Goal: Task Accomplishment & Management: Use online tool/utility

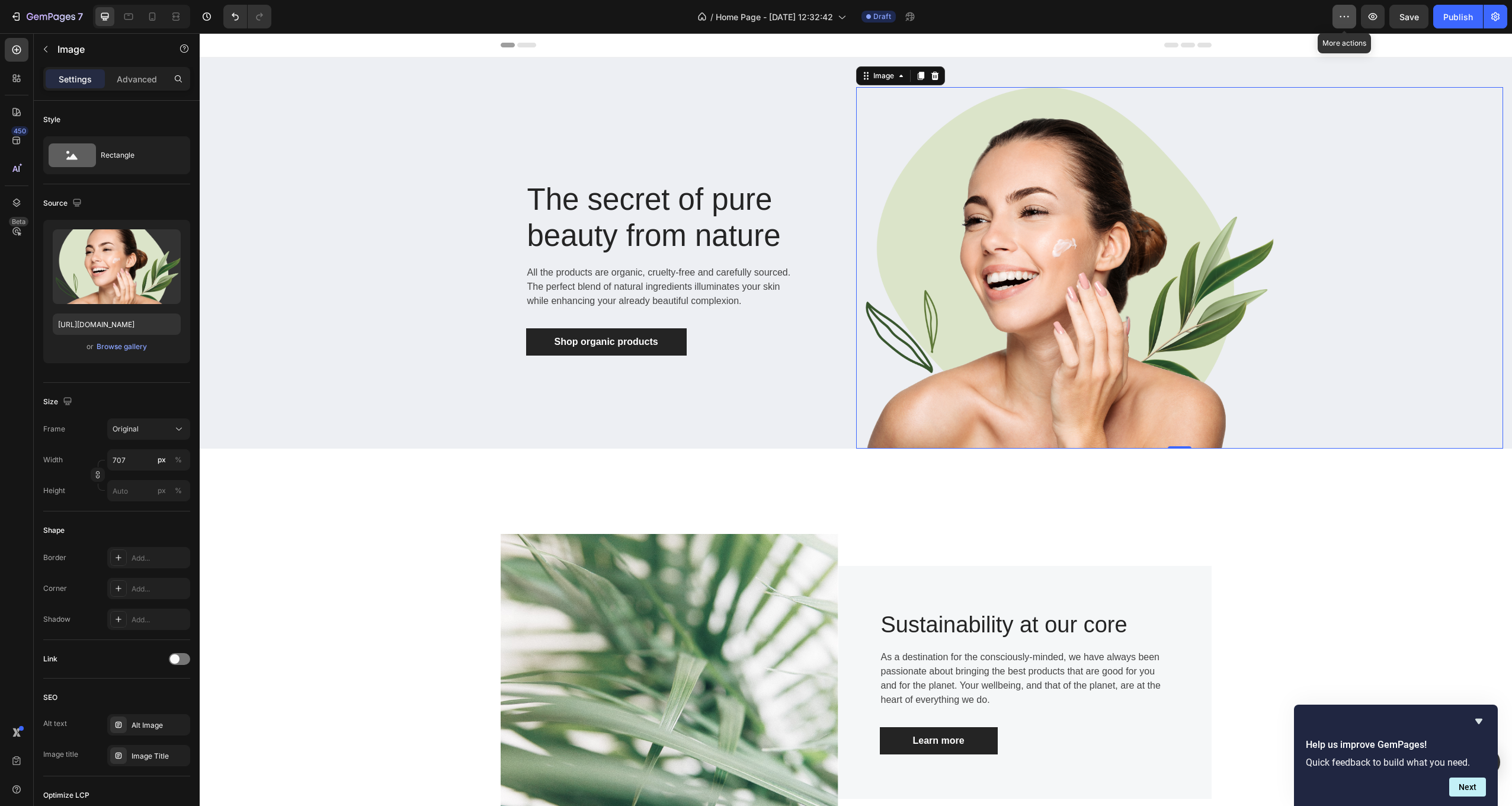
click at [1349, 17] on icon "button" at bounding box center [1348, 17] width 2 height 1
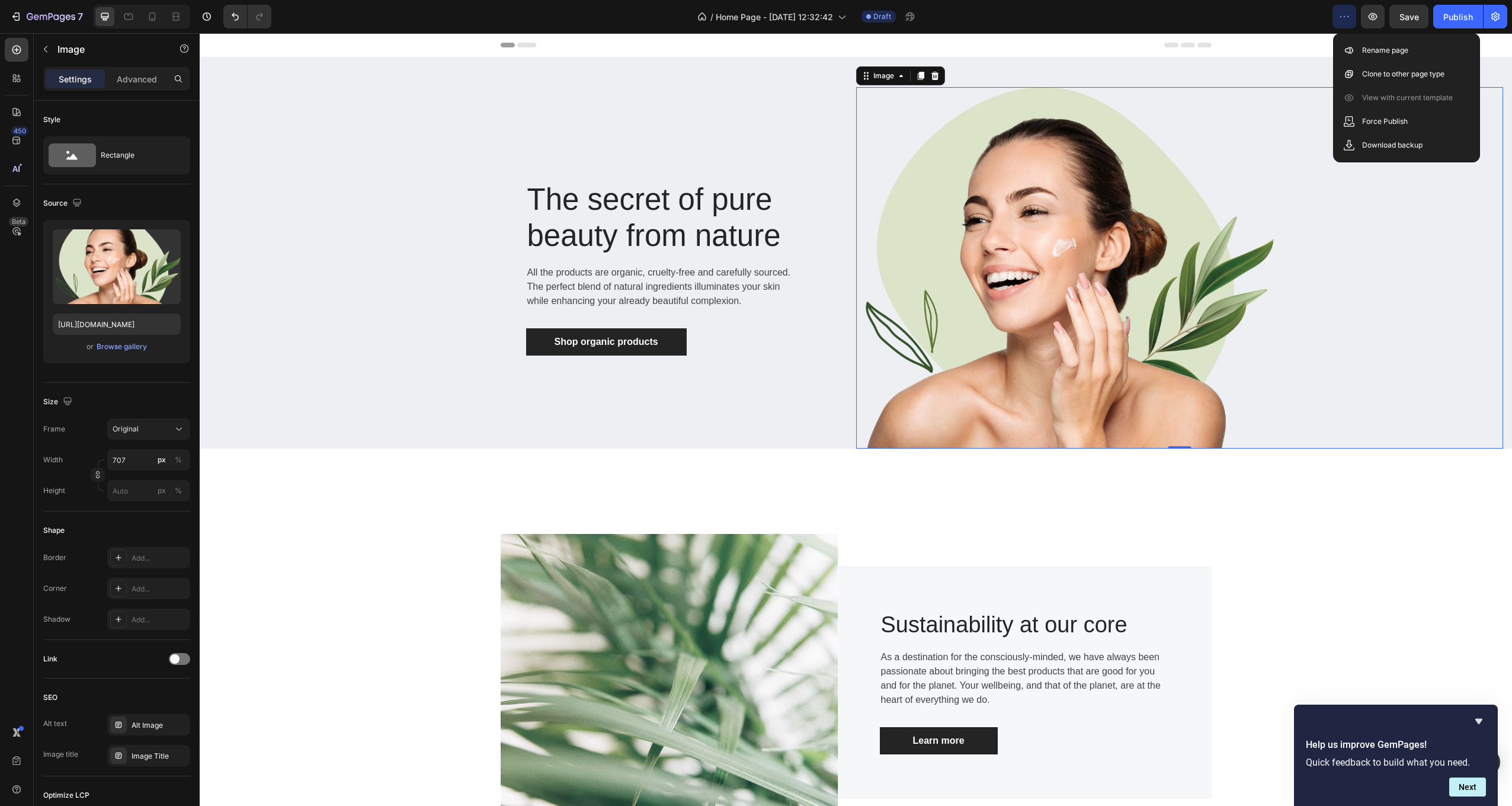
click at [1349, 17] on icon "button" at bounding box center [1348, 17] width 2 height 1
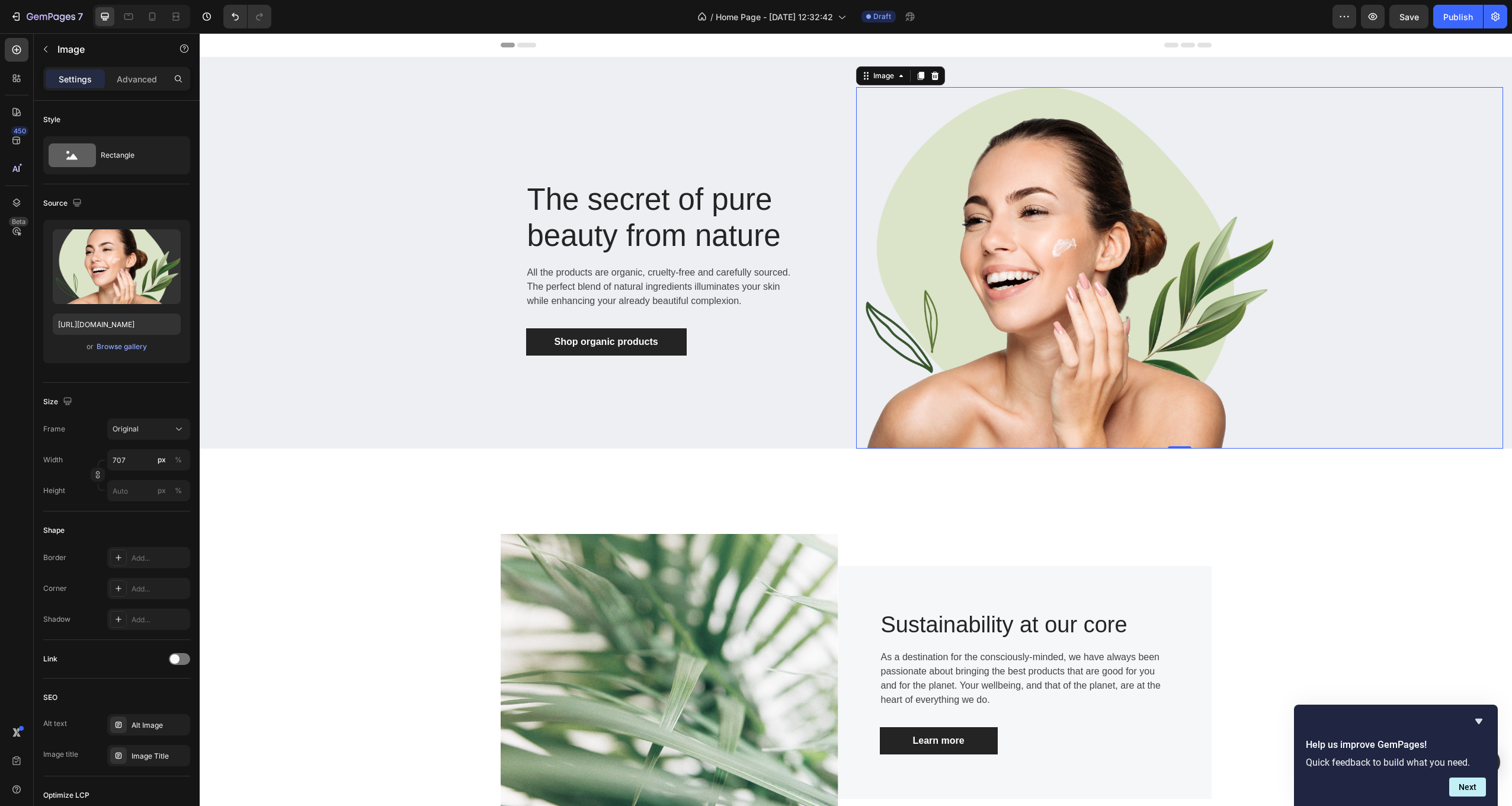
click at [941, 262] on img at bounding box center [1066, 268] width 419 height 362
click at [1417, 15] on span "Save" at bounding box center [1408, 17] width 19 height 10
click at [33, 15] on icon "button" at bounding box center [51, 17] width 49 height 10
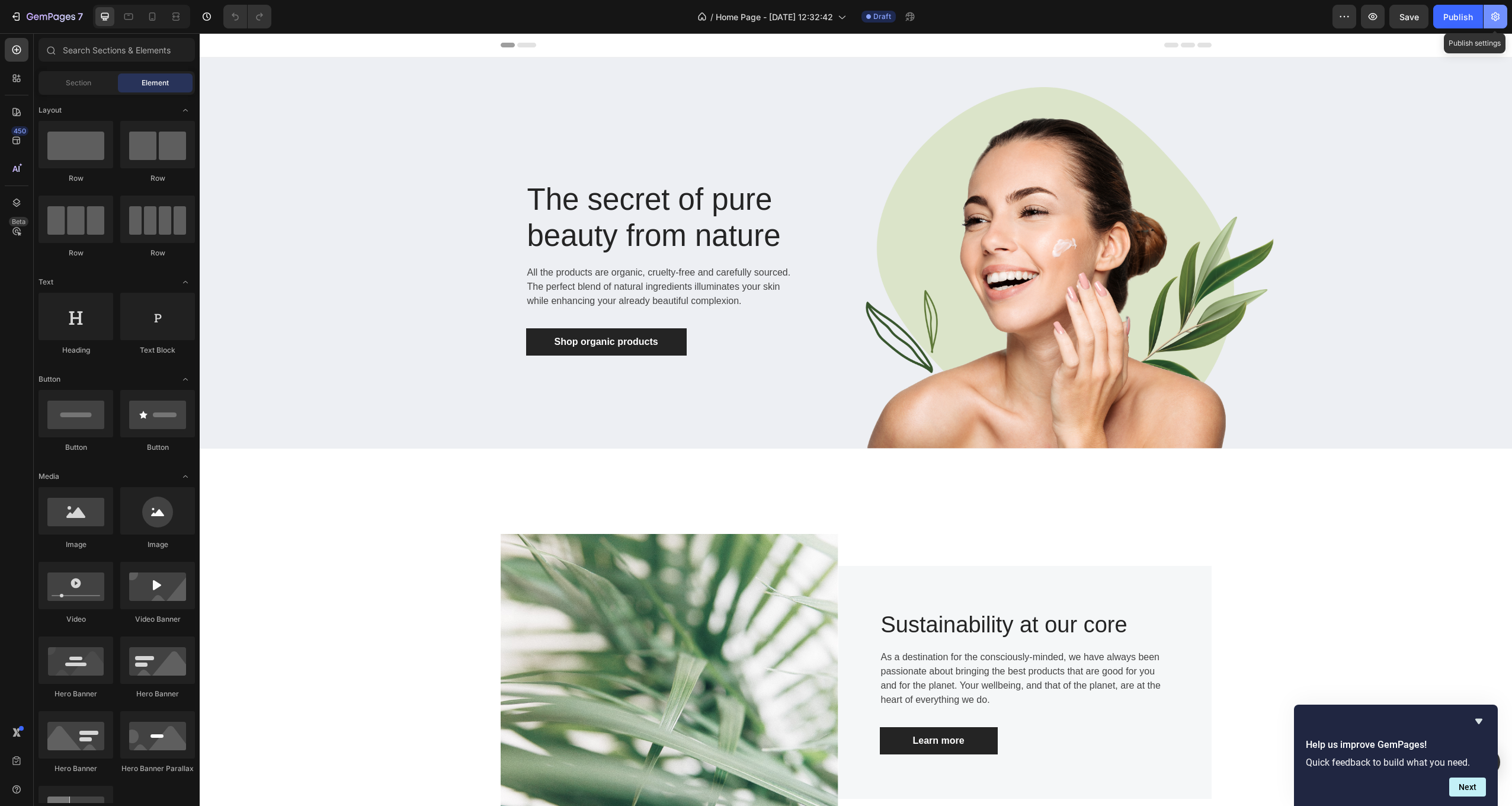
click at [1498, 21] on icon "button" at bounding box center [1495, 16] width 12 height 12
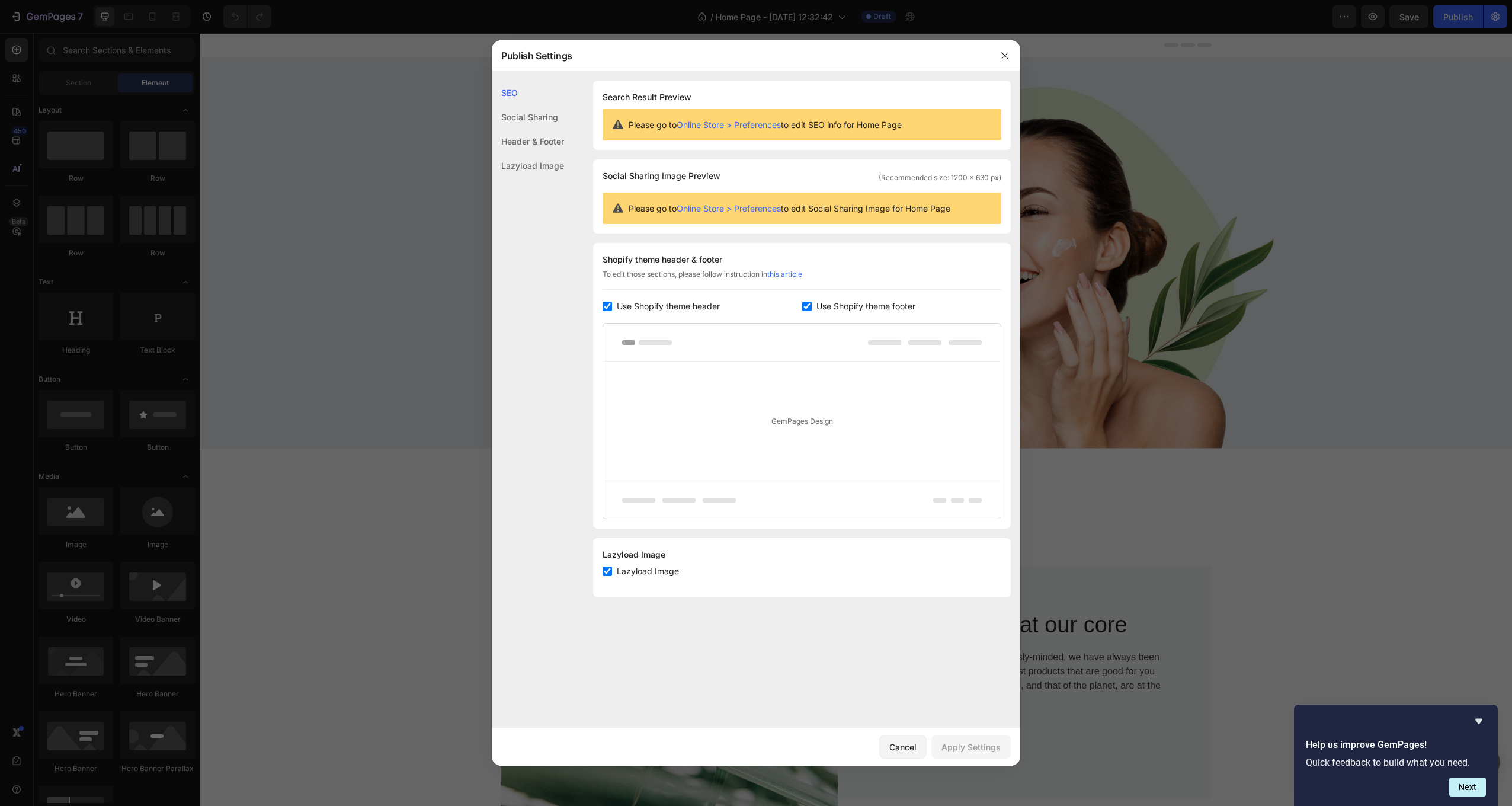
click at [604, 308] on input "checkbox" at bounding box center [607, 306] width 9 height 9
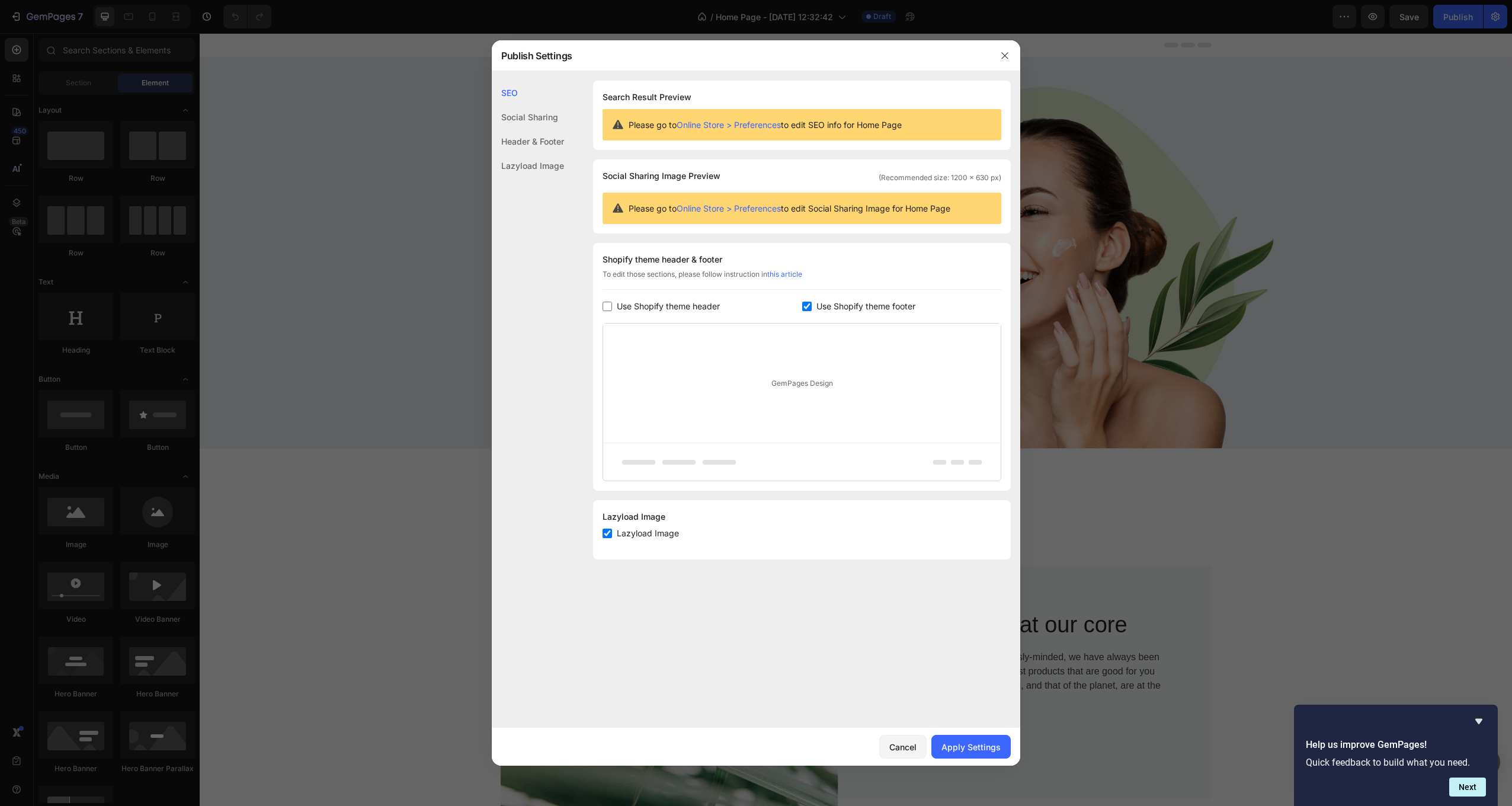
click at [604, 308] on input "checkbox" at bounding box center [607, 306] width 9 height 9
checkbox input "true"
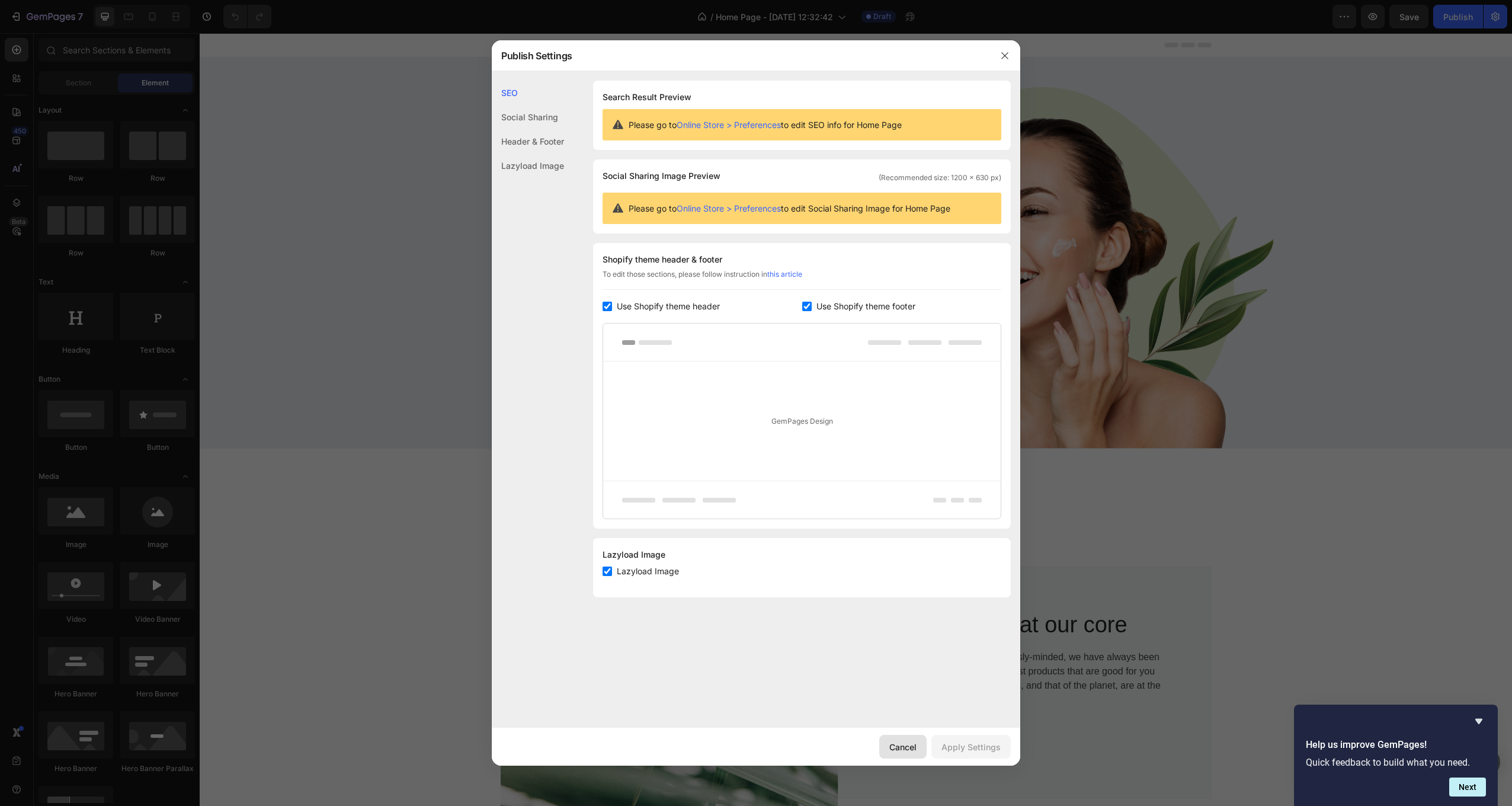
click at [894, 745] on div "Cancel" at bounding box center [903, 747] width 27 height 12
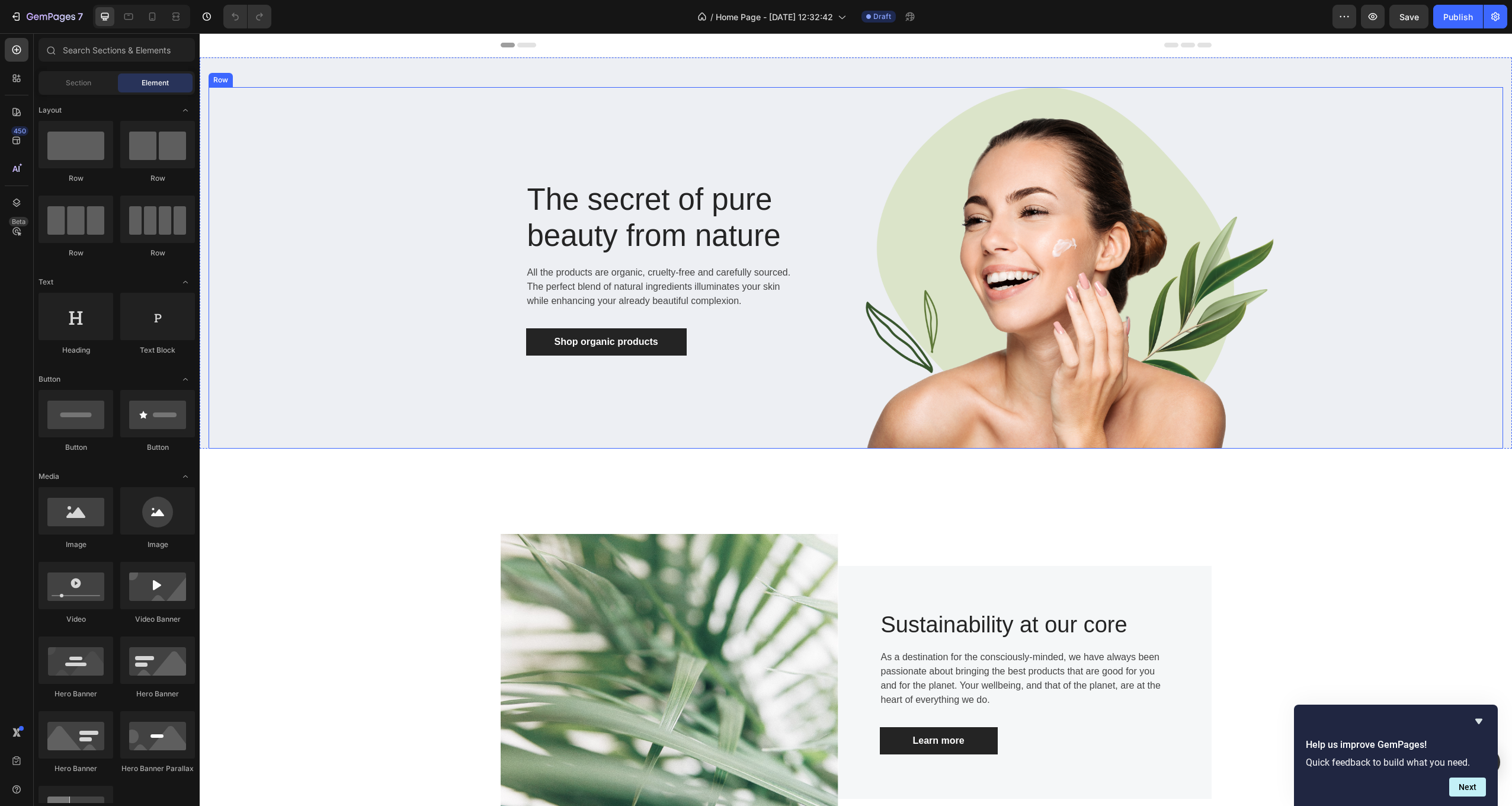
click at [287, 138] on div "The secret of pure beauty from nature Heading All the products are organic, cru…" at bounding box center [532, 268] width 648 height 362
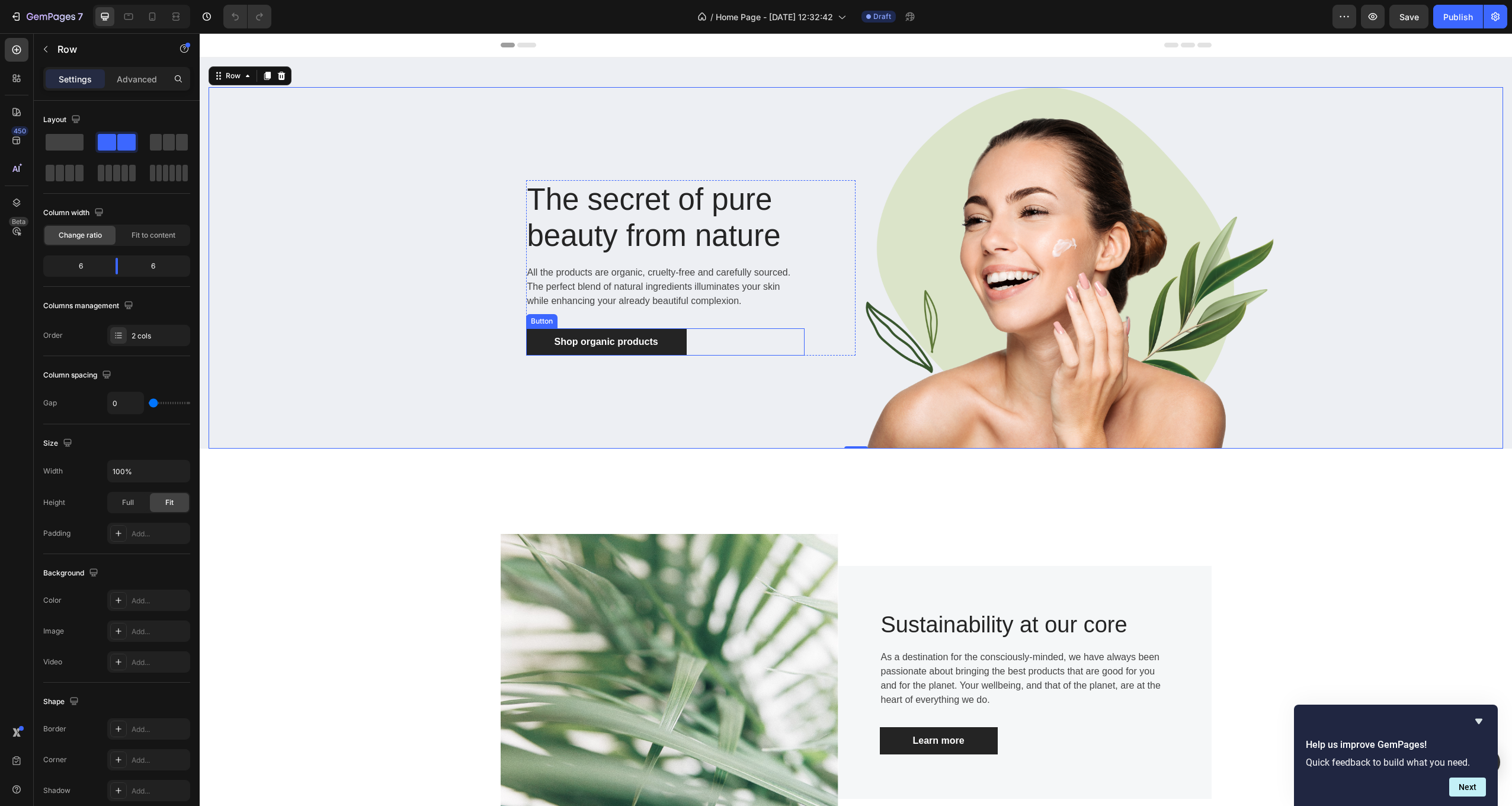
click at [701, 344] on div "Shop organic products Button" at bounding box center [665, 342] width 279 height 27
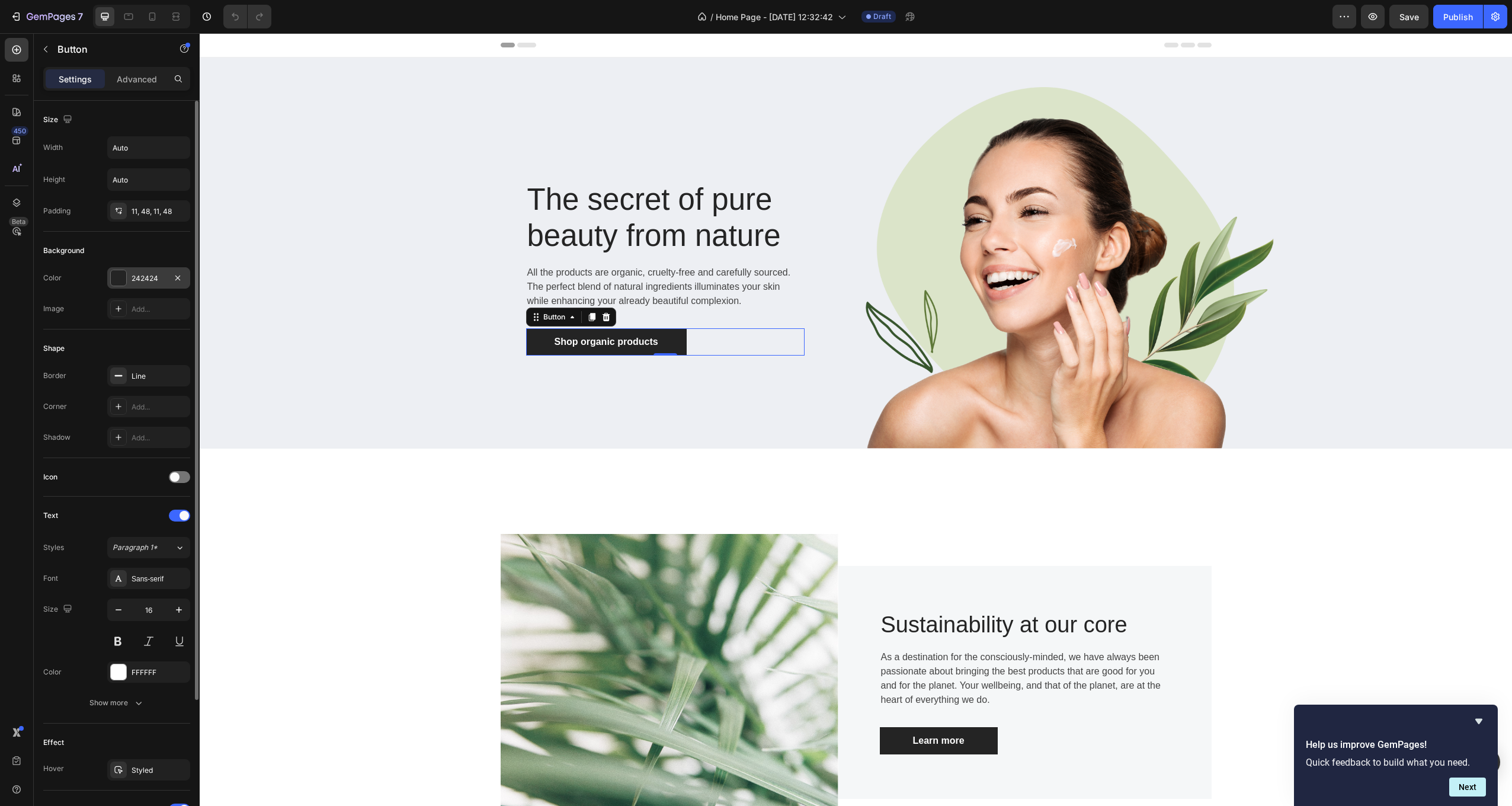
click at [132, 279] on div "242424" at bounding box center [148, 278] width 34 height 11
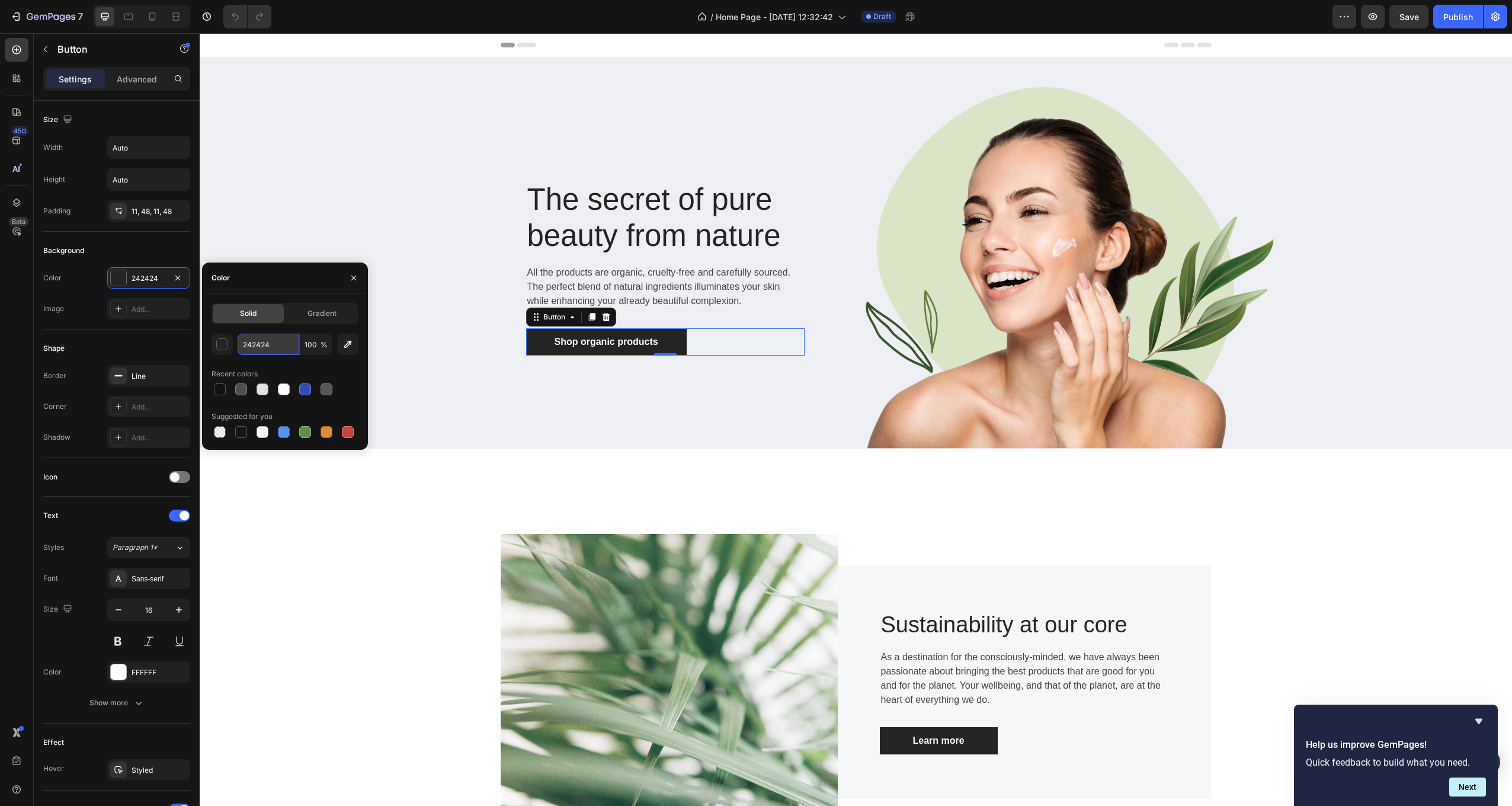
paste input "D9C3AE"
type input "D9C3AE"
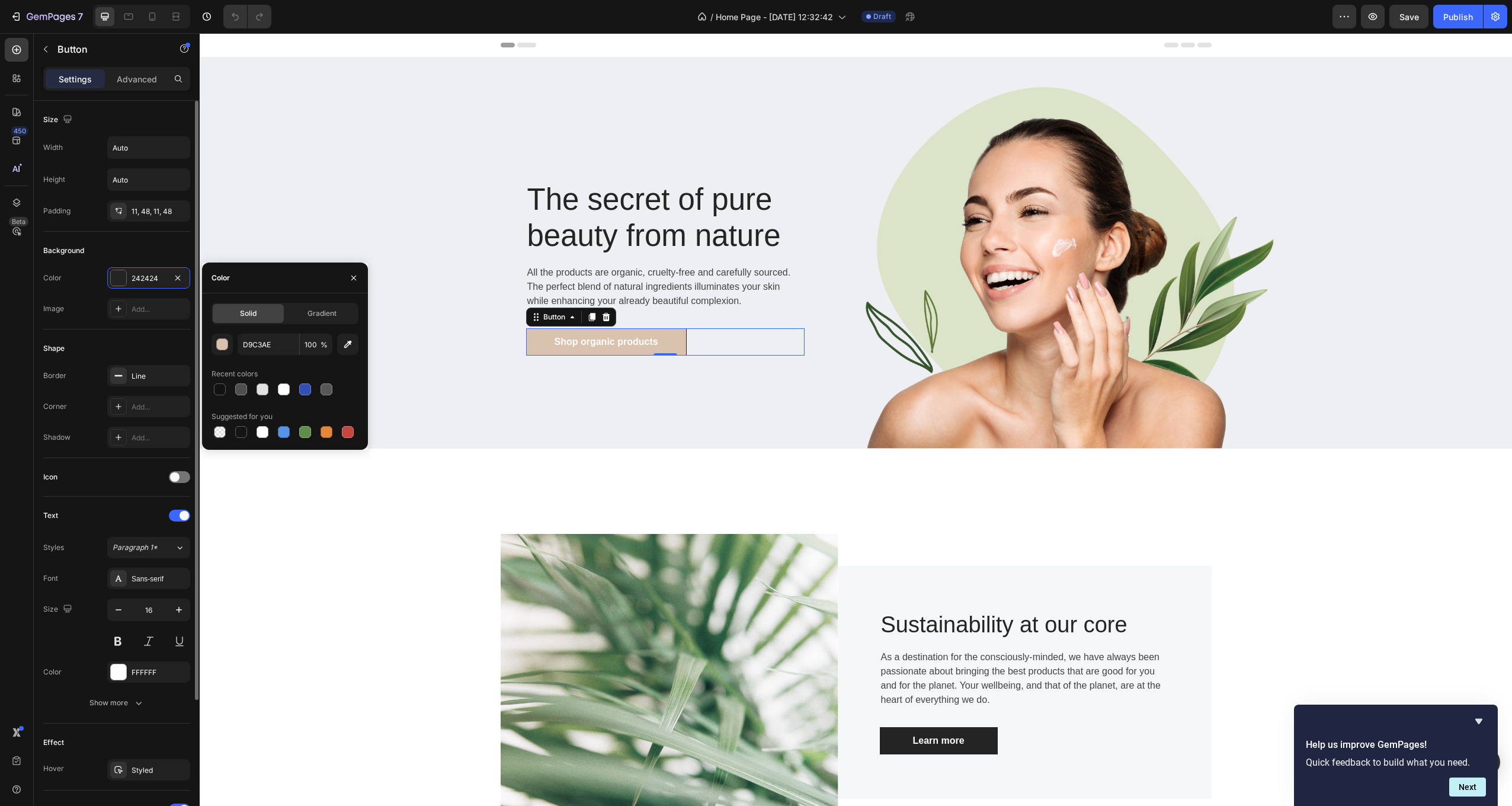
click at [77, 260] on div "Background" at bounding box center [117, 251] width 147 height 19
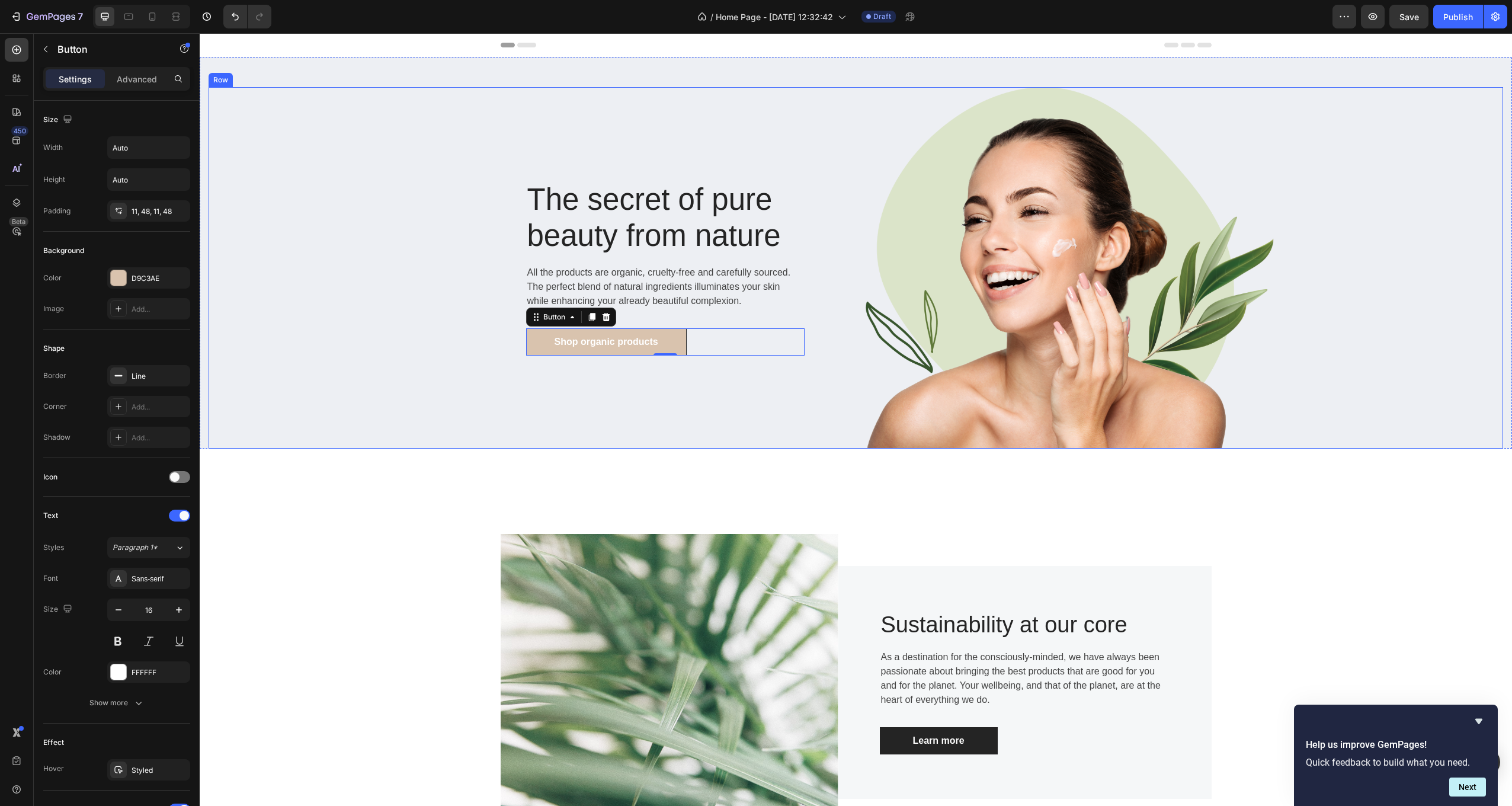
click at [325, 317] on div "The secret of pure beauty from nature Heading All the products are organic, cru…" at bounding box center [532, 268] width 648 height 362
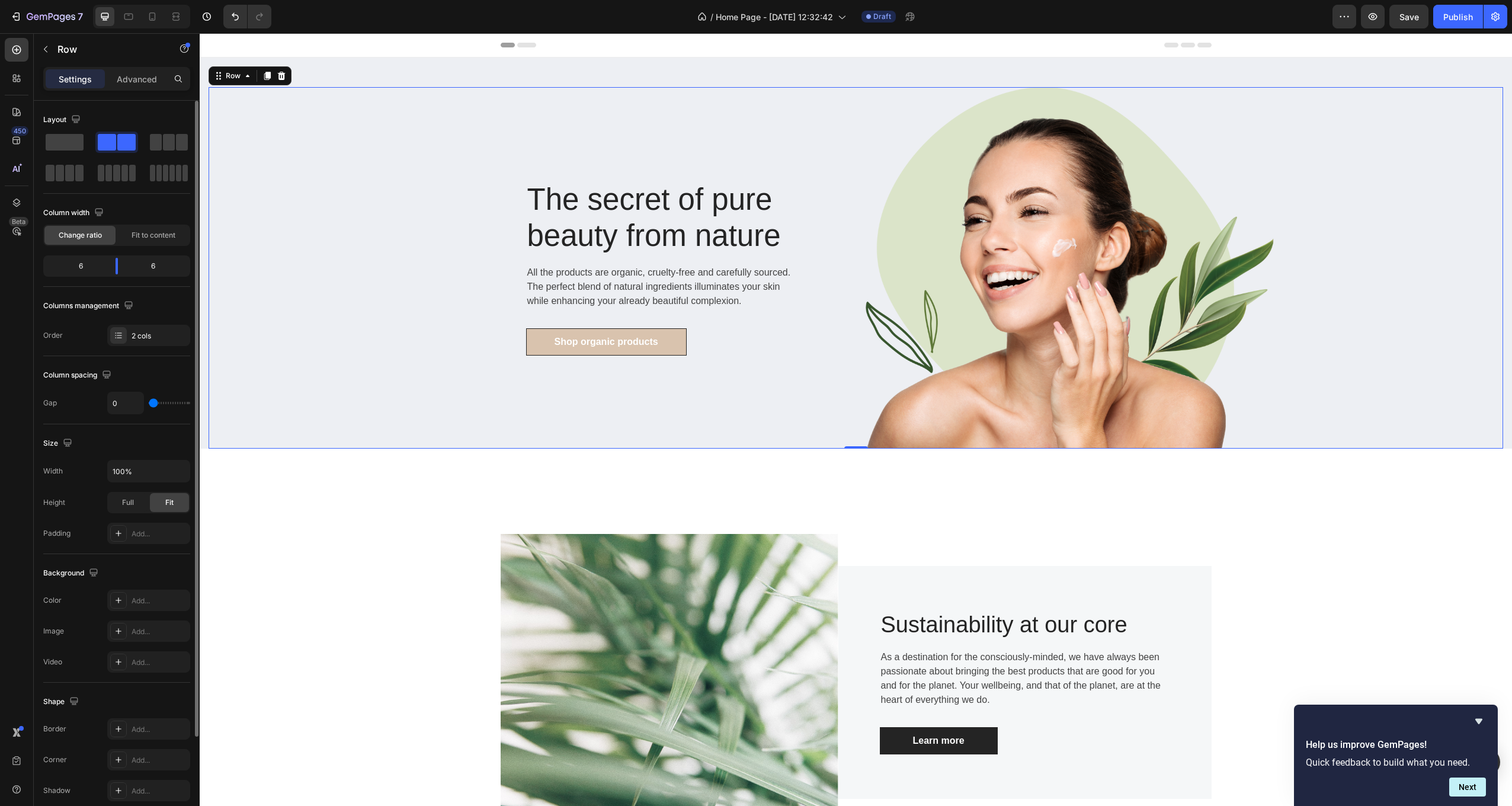
scroll to position [119, 0]
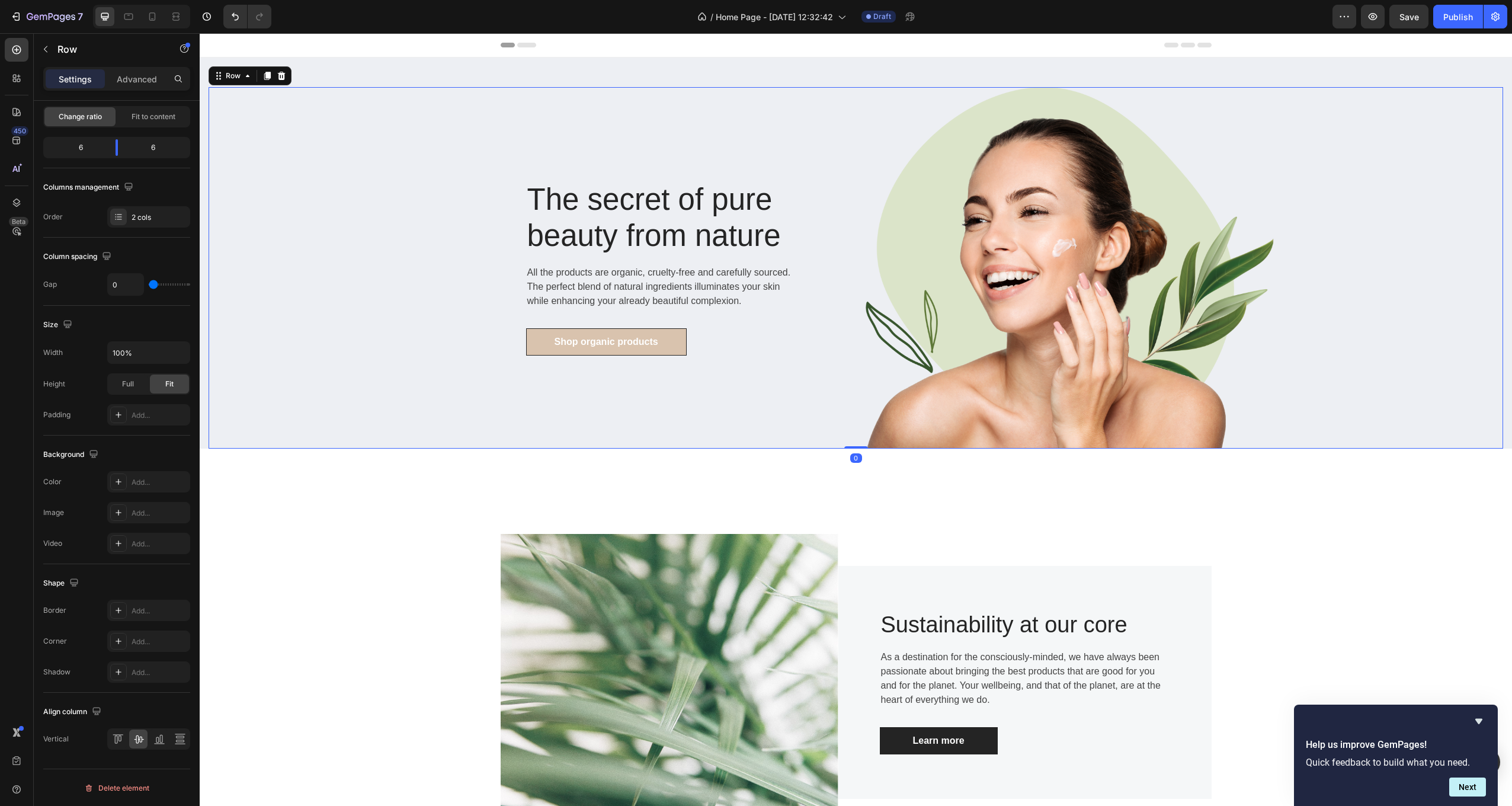
drag, startPoint x: 854, startPoint y: 446, endPoint x: 846, endPoint y: 439, distance: 10.6
click at [846, 439] on div "The secret of pure beauty from nature Heading All the products are organic, cru…" at bounding box center [855, 268] width 1294 height 362
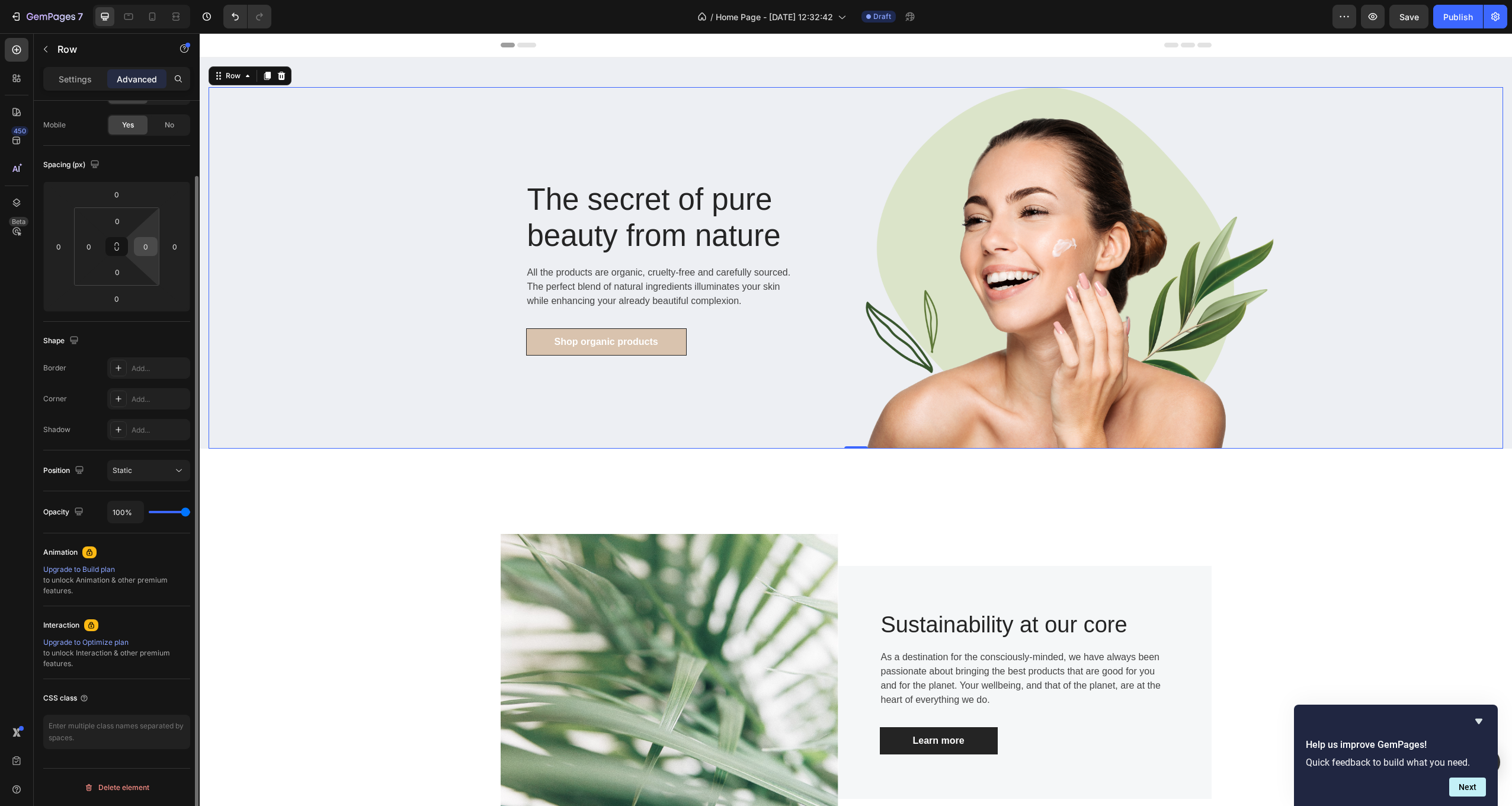
scroll to position [0, 0]
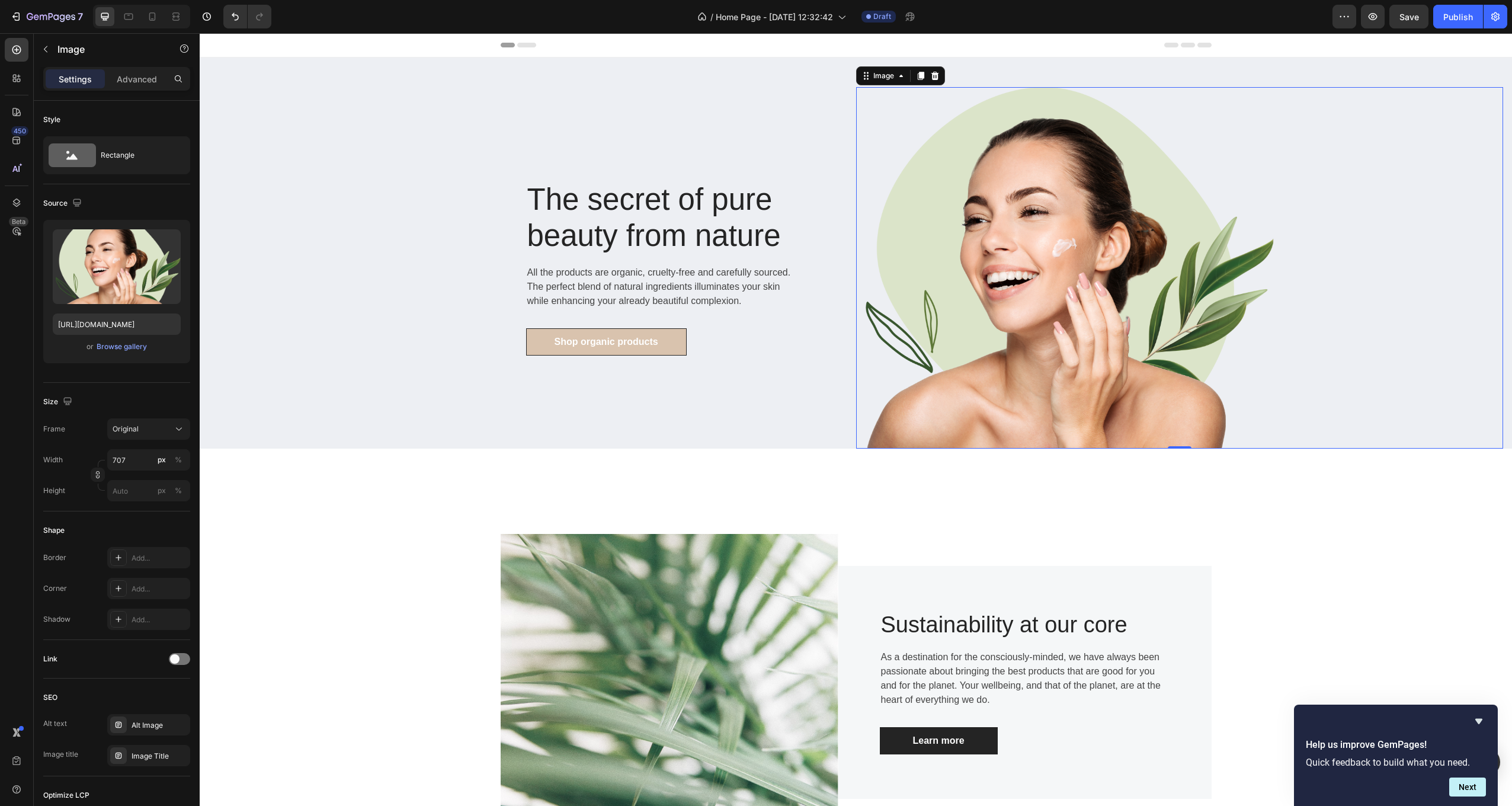
click at [1125, 241] on img at bounding box center [1066, 268] width 419 height 362
click at [108, 349] on div "Browse gallery" at bounding box center [122, 346] width 51 height 11
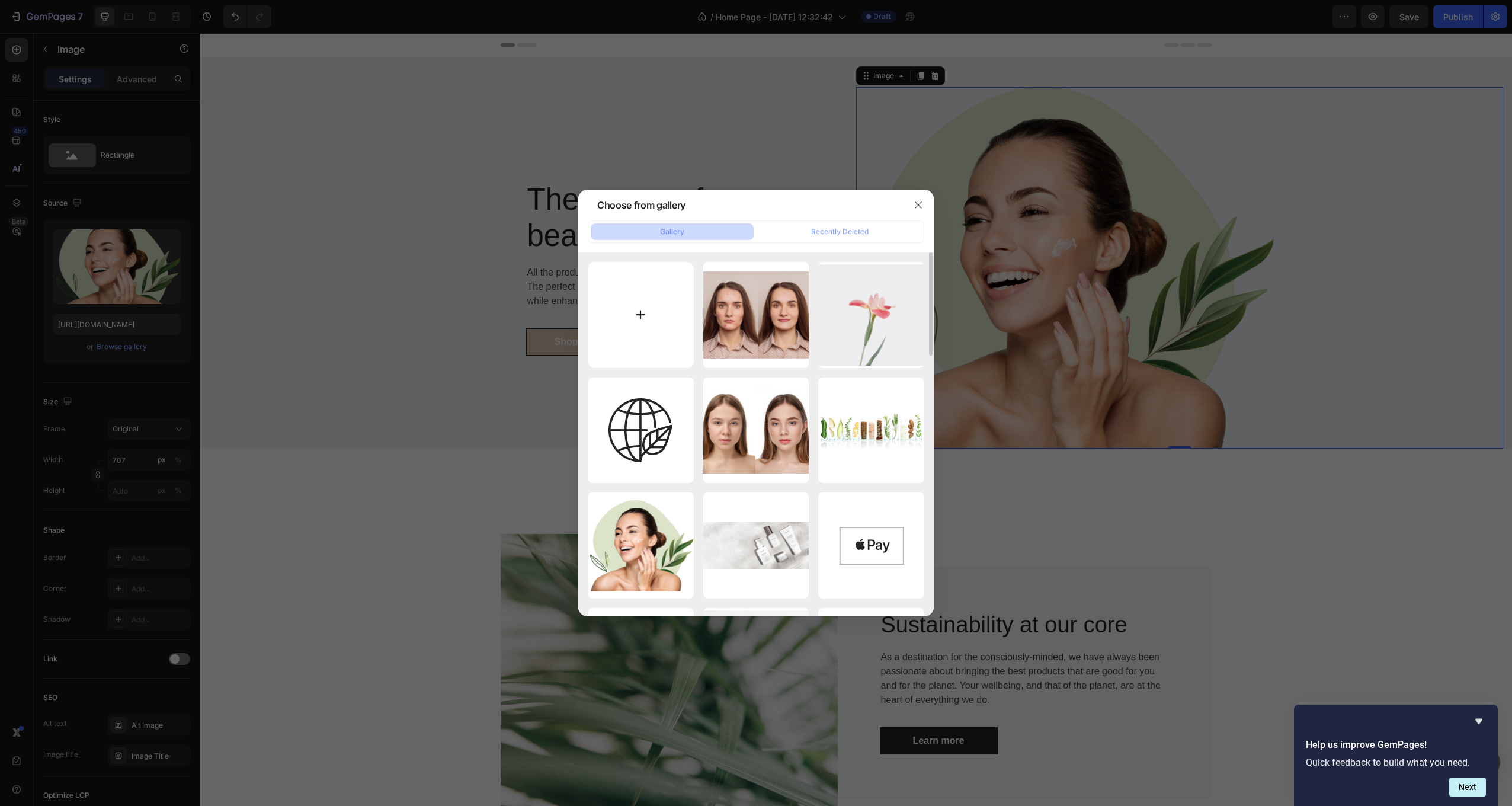
click at [642, 314] on input "file" at bounding box center [641, 315] width 106 height 106
click at [933, 206] on div at bounding box center [918, 205] width 31 height 31
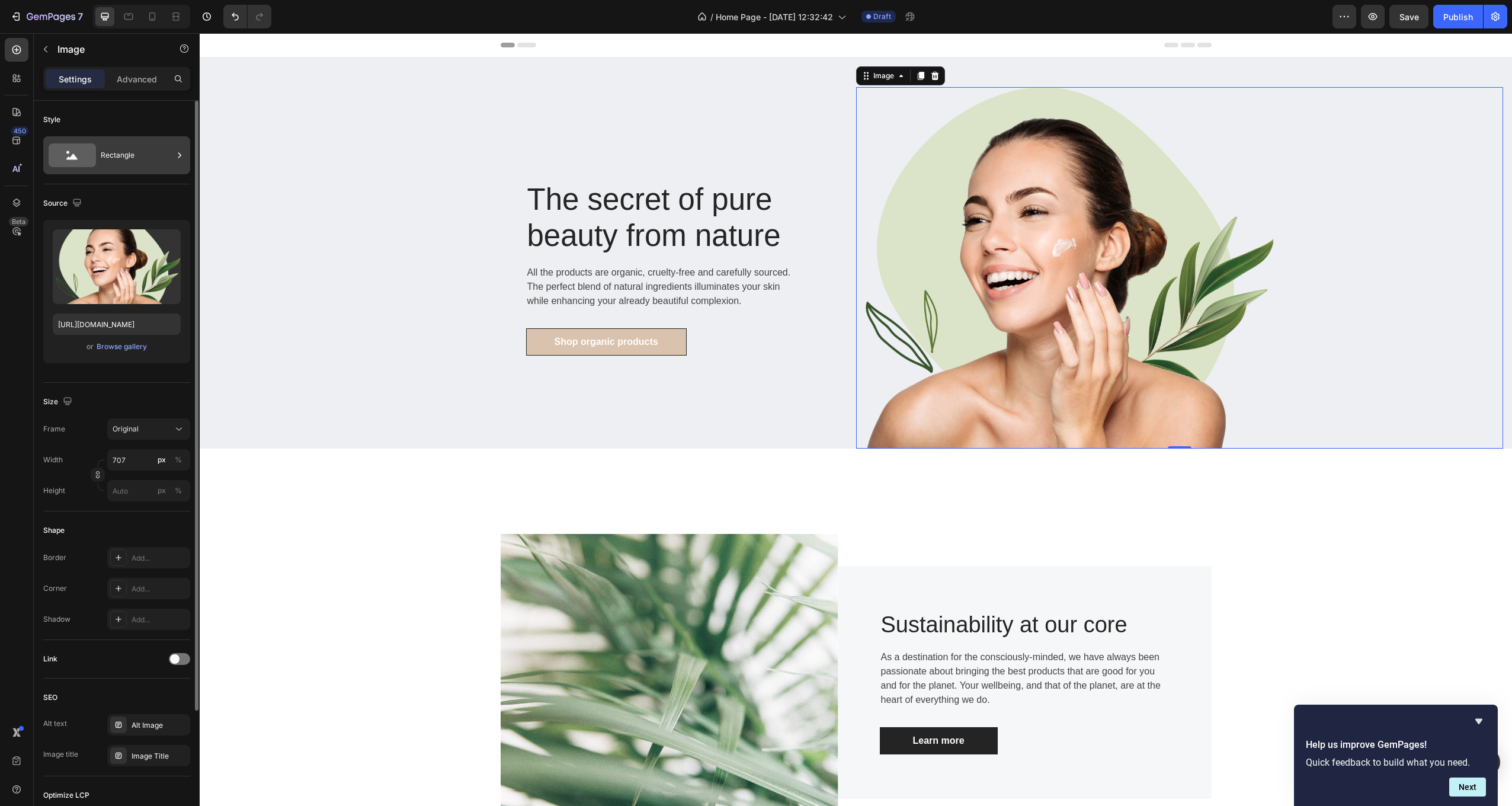
click at [157, 153] on div "Rectangle" at bounding box center [137, 155] width 72 height 27
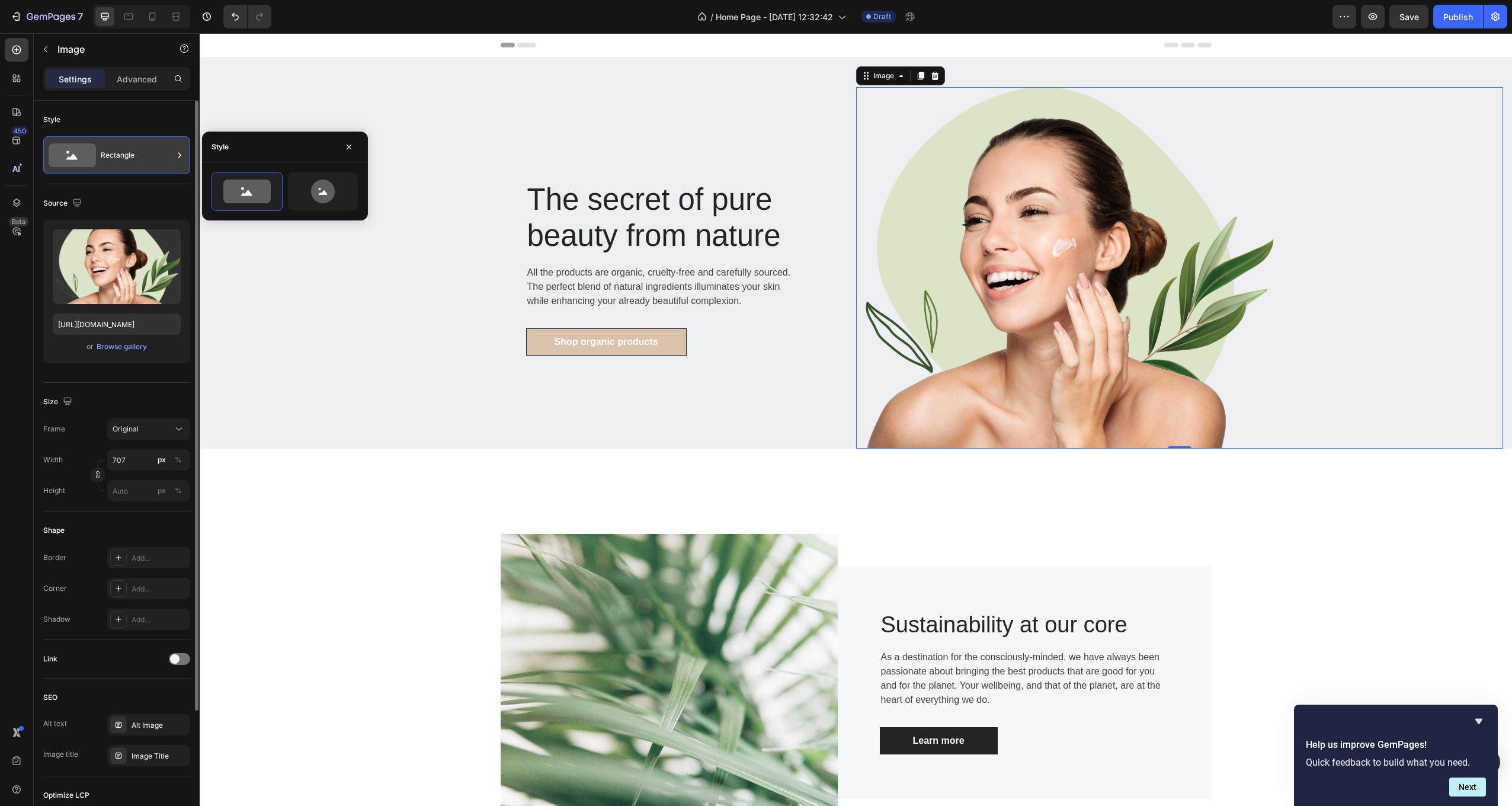
click at [157, 153] on div "Rectangle" at bounding box center [137, 155] width 72 height 27
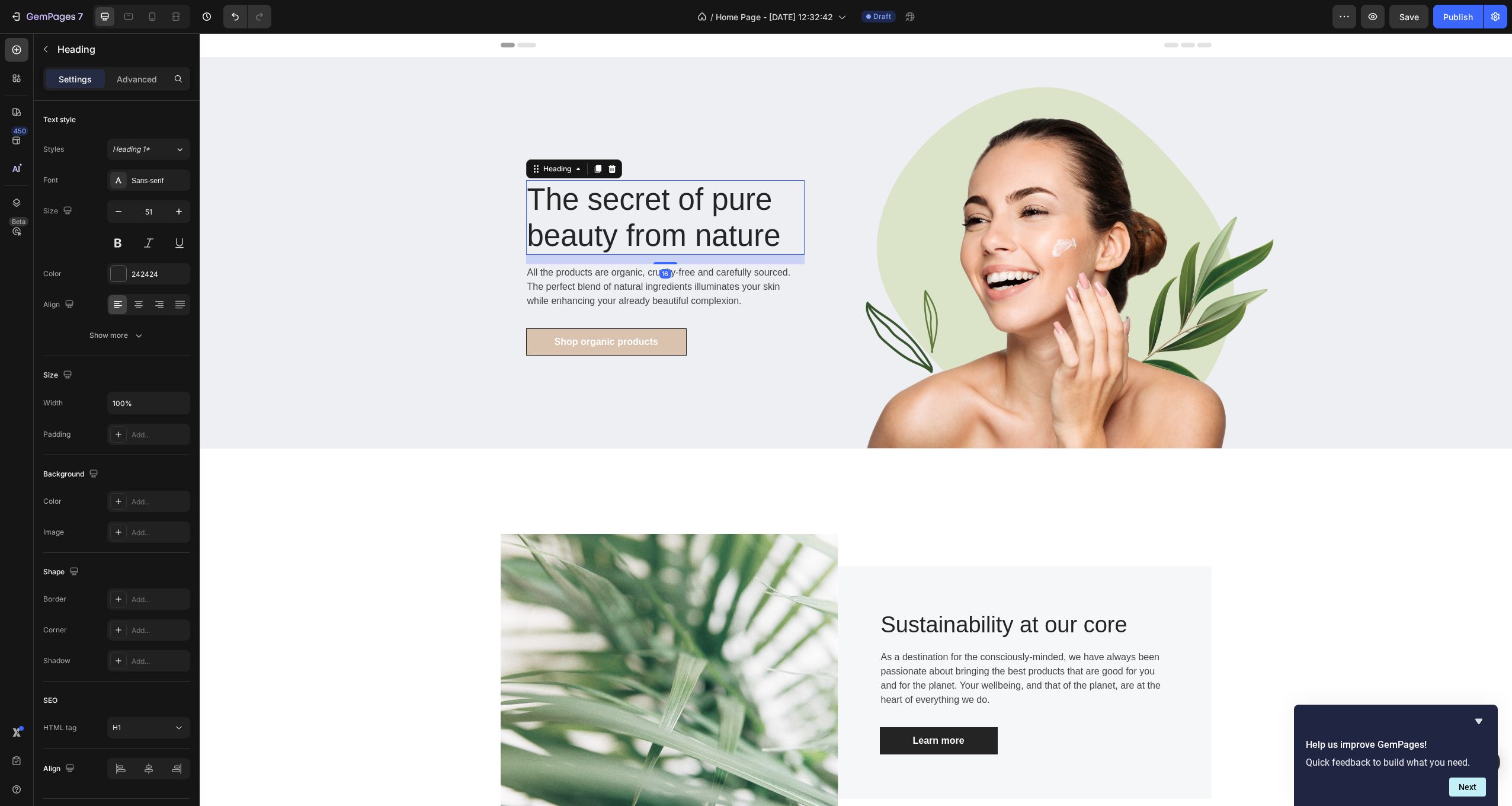
click at [647, 208] on p "The secret of pure beauty from nature" at bounding box center [665, 218] width 276 height 72
click at [744, 309] on div "All the products are organic, cruelty-free and carefully sourced. The perfect b…" at bounding box center [665, 287] width 279 height 45
click at [670, 205] on p "The secret of pure beauty from nature" at bounding box center [665, 218] width 276 height 72
click at [655, 203] on p "The secret of pure beauty from nature" at bounding box center [665, 218] width 276 height 72
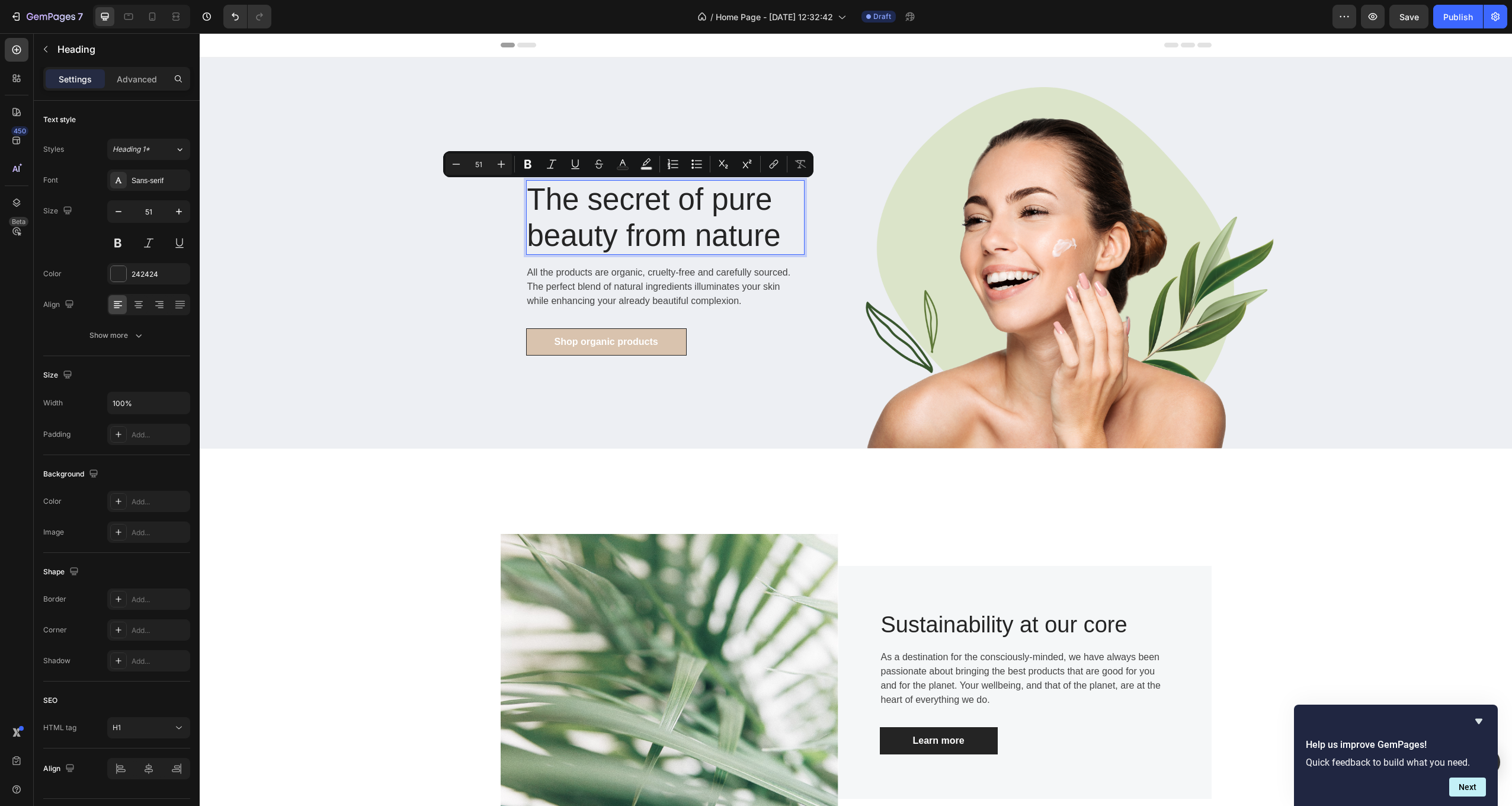
click at [787, 221] on p "The secret of pure beauty from nature" at bounding box center [665, 218] width 276 height 72
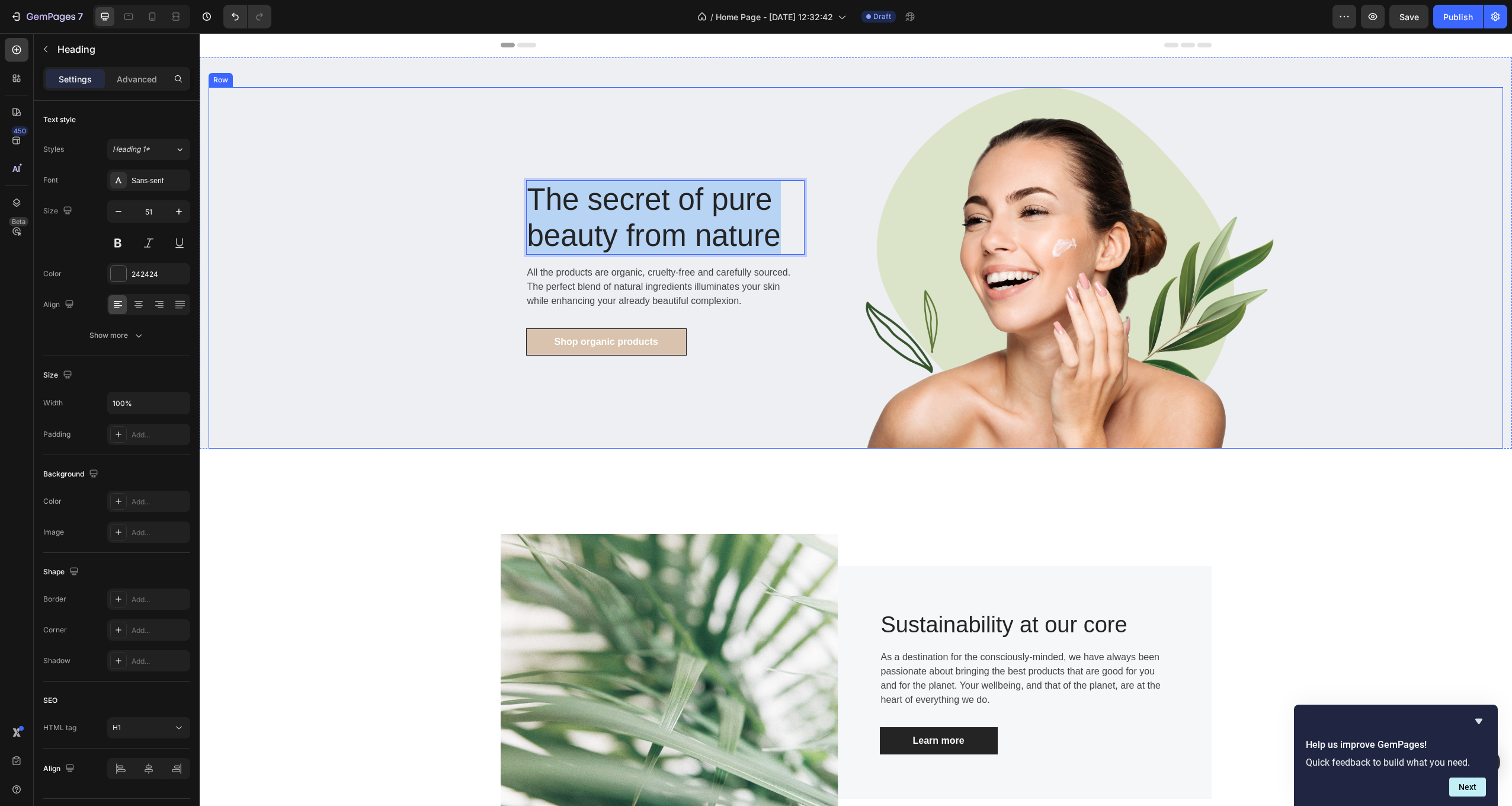
drag, startPoint x: 779, startPoint y: 241, endPoint x: 512, endPoint y: 197, distance: 270.6
click at [512, 197] on div "The secret of pure beauty from nature Heading 16 All the products are organic, …" at bounding box center [532, 268] width 648 height 362
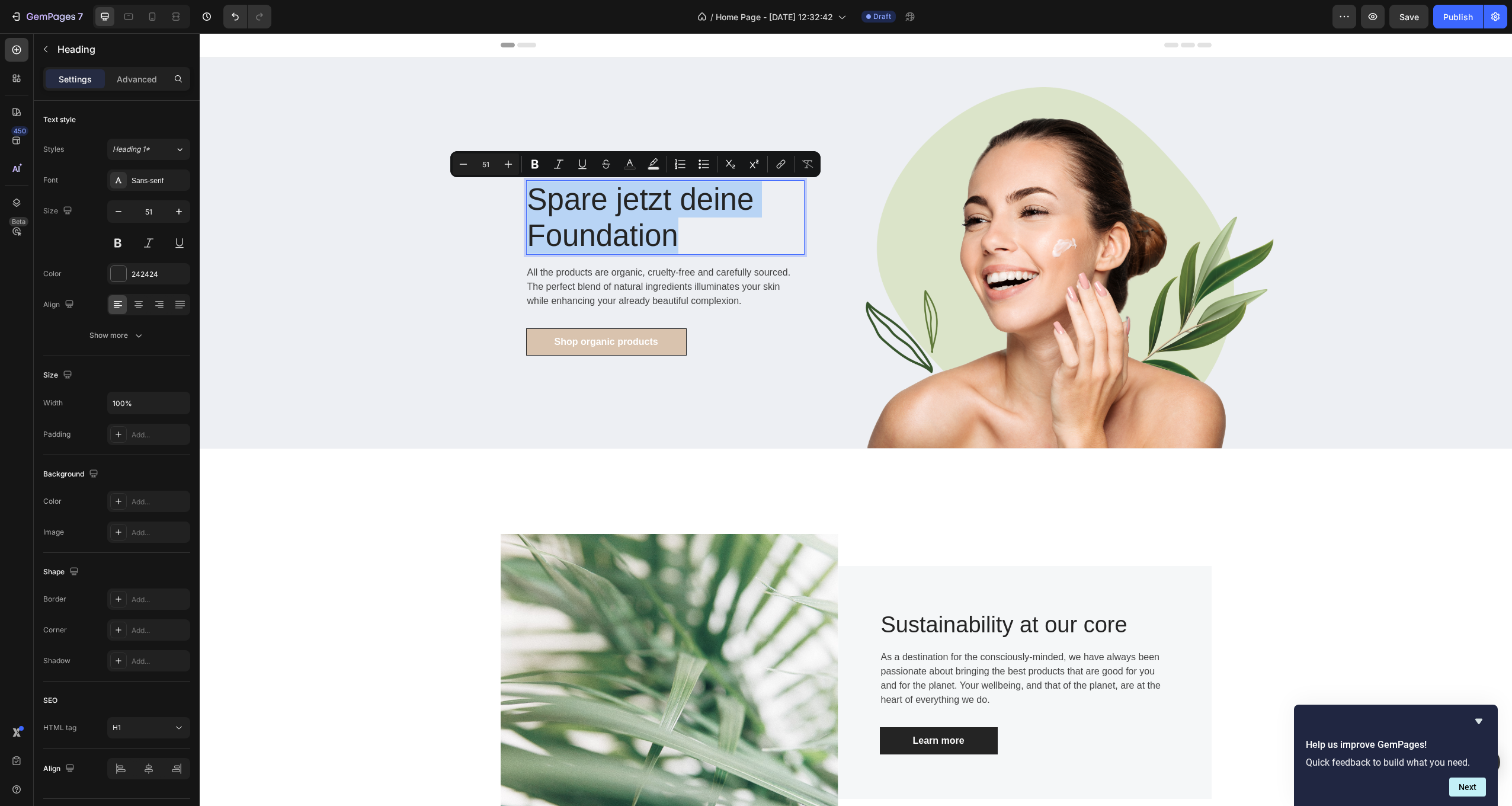
drag, startPoint x: 698, startPoint y: 234, endPoint x: 522, endPoint y: 202, distance: 178.9
click at [527, 202] on p "Spare jetzt deine Foundation" at bounding box center [665, 218] width 276 height 72
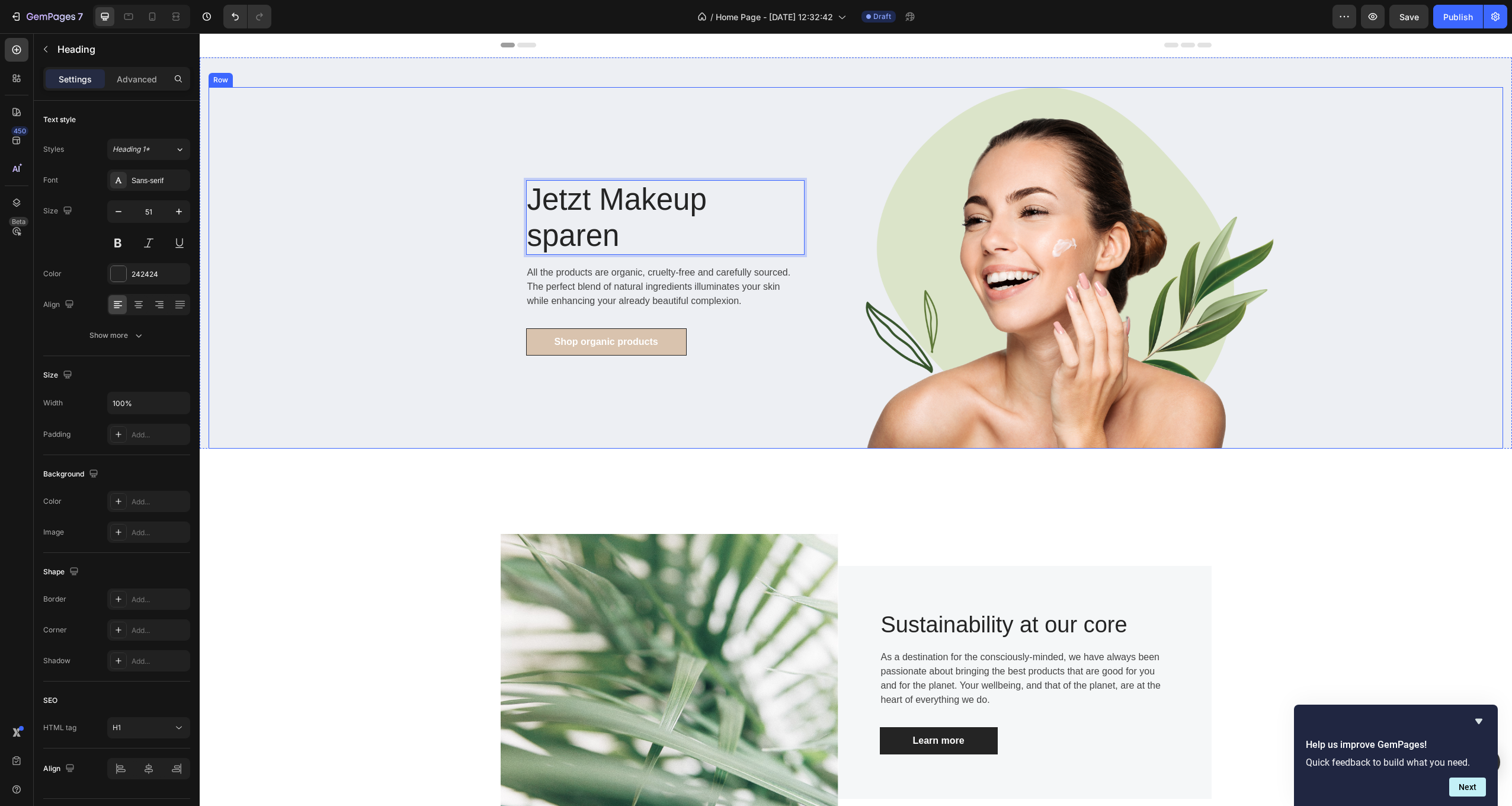
drag, startPoint x: 648, startPoint y: 232, endPoint x: 518, endPoint y: 200, distance: 133.9
click at [518, 200] on div "Jetzt Makeup sparen Heading 16 All the products are organic, cruelty-free and c…" at bounding box center [532, 268] width 648 height 362
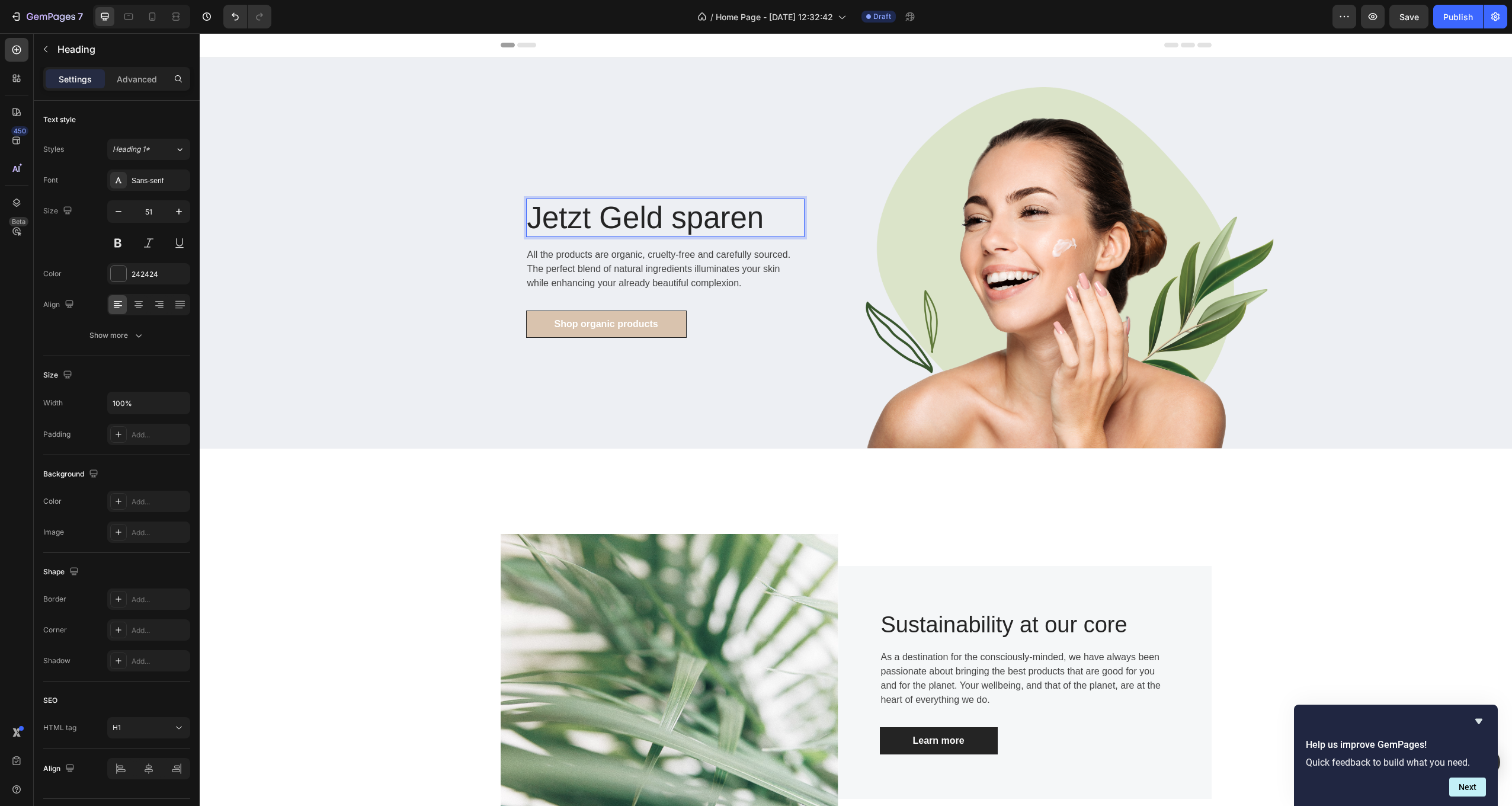
click at [670, 220] on p "Jetzt Geld sparen" at bounding box center [665, 218] width 276 height 36
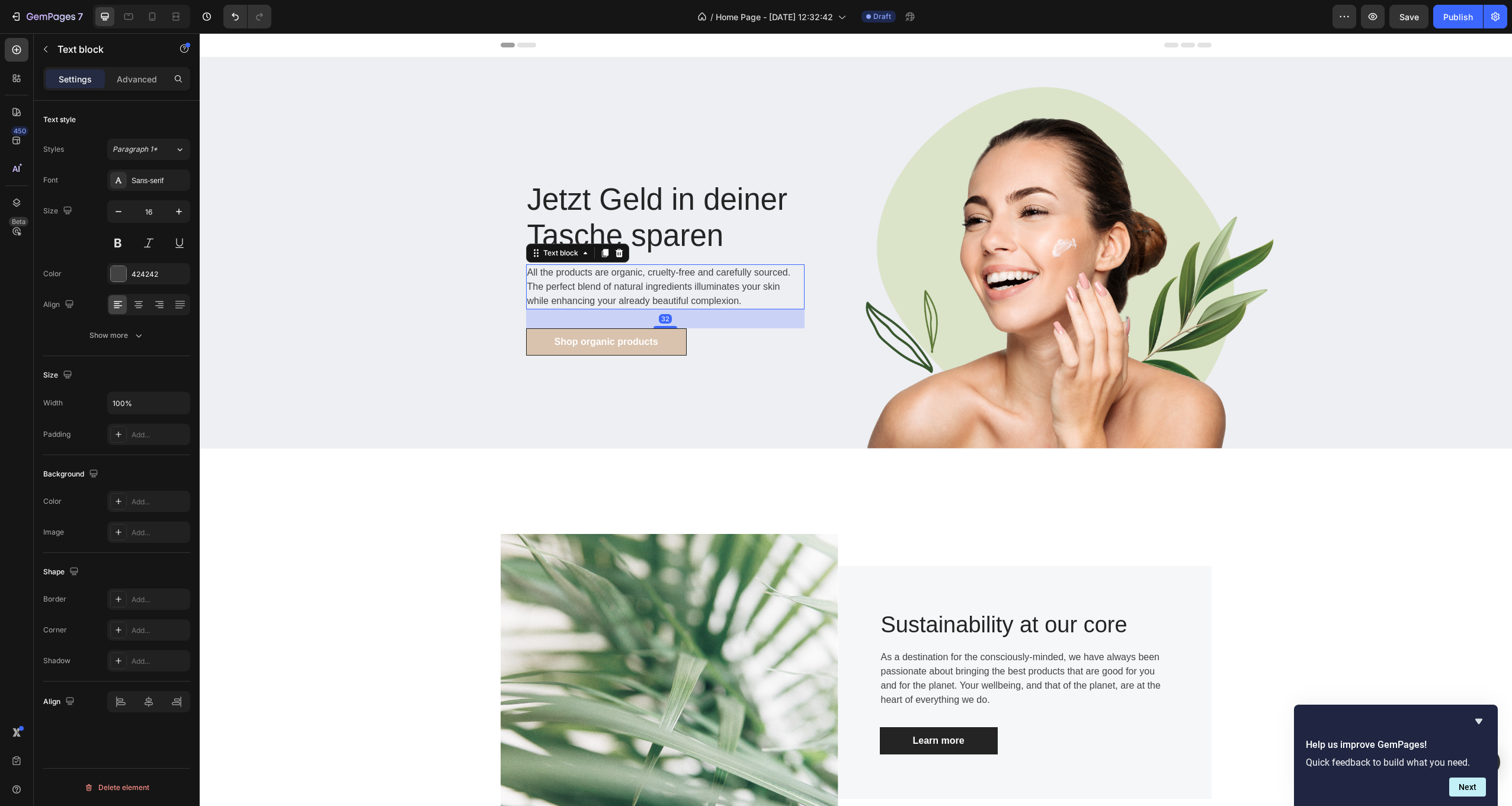
click at [595, 281] on p "All the products are organic, cruelty-free and carefully sourced. The perfect b…" at bounding box center [665, 287] width 276 height 42
click at [697, 291] on p "All the products are organic, cruelty-free and carefully sourced. The perfect b…" at bounding box center [665, 287] width 276 height 42
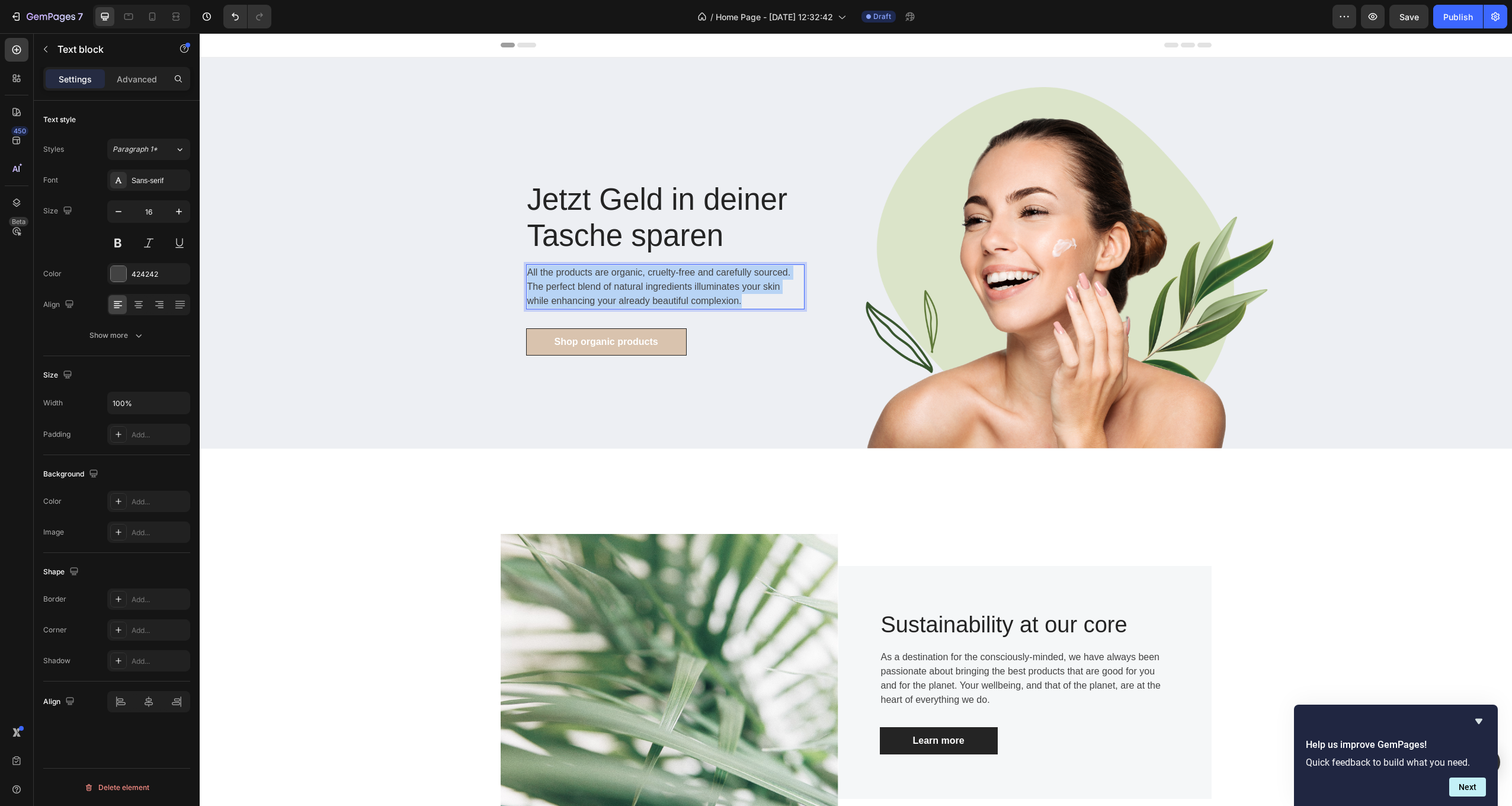
click at [697, 291] on p "All the products are organic, cruelty-free and carefully sourced. The perfect b…" at bounding box center [665, 287] width 276 height 42
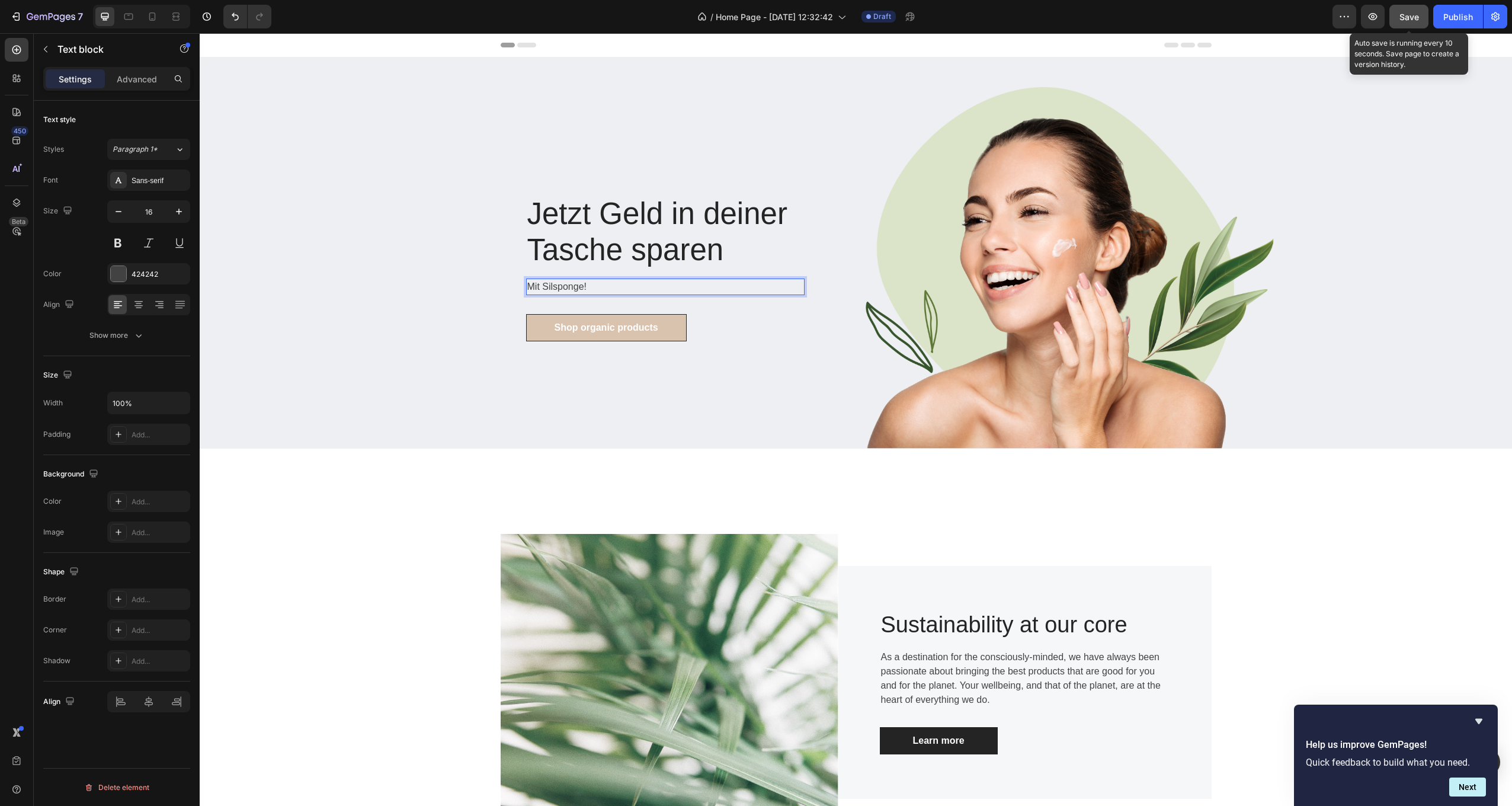
click at [1404, 17] on span "Save" at bounding box center [1408, 17] width 19 height 10
